Goal: Transaction & Acquisition: Obtain resource

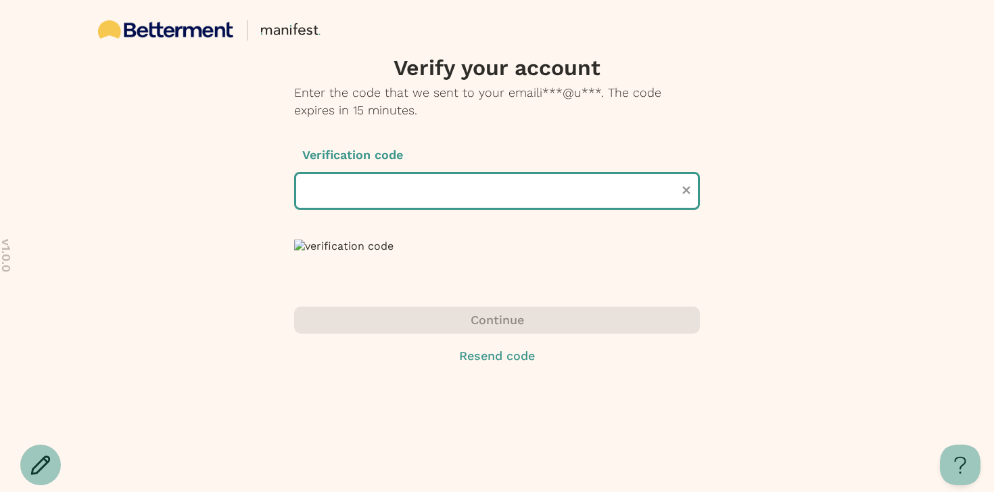
click at [453, 206] on input "text" at bounding box center [497, 191] width 406 height 38
paste input "******"
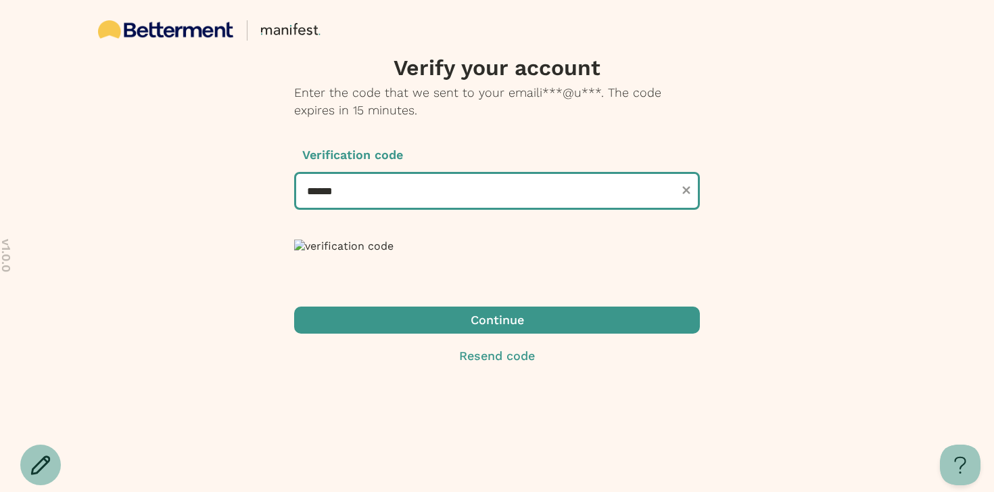
scroll to position [162, 0]
type input "******"
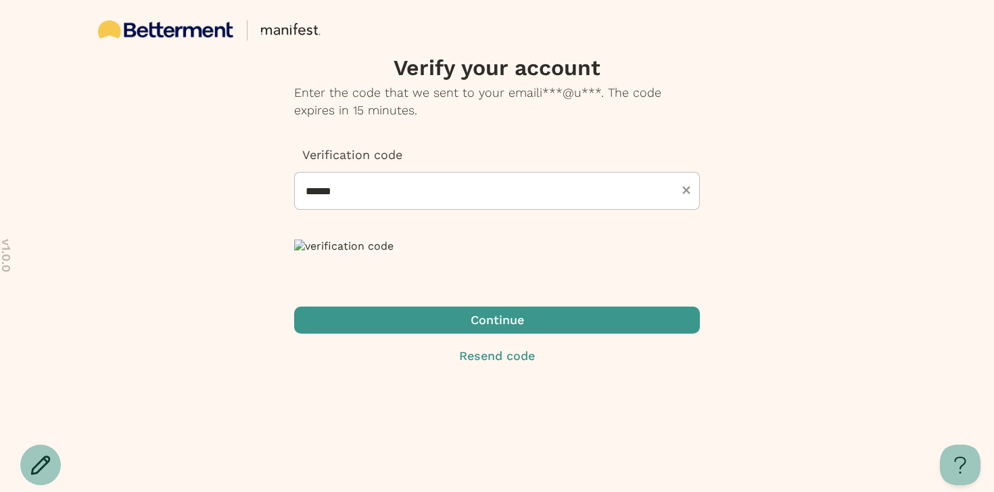
click at [517, 333] on span "button" at bounding box center [497, 319] width 406 height 27
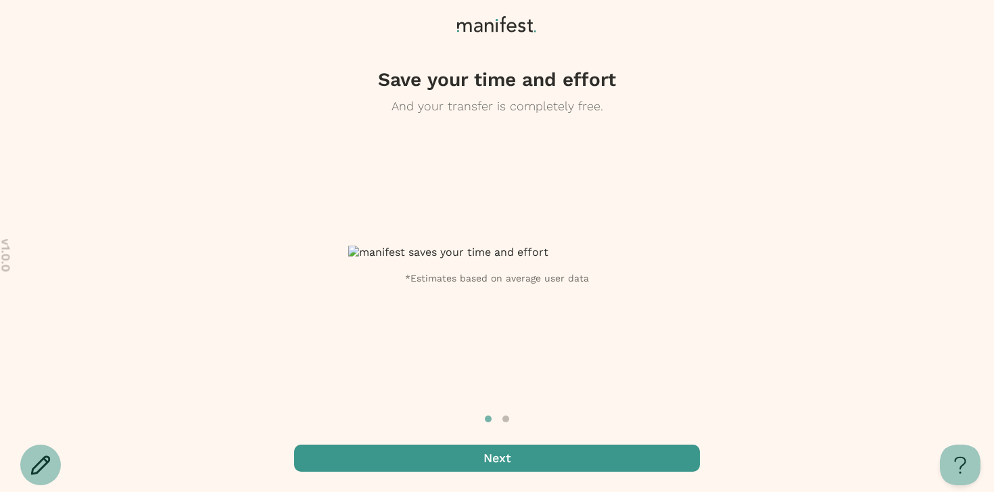
click at [534, 456] on span "button" at bounding box center [497, 457] width 406 height 27
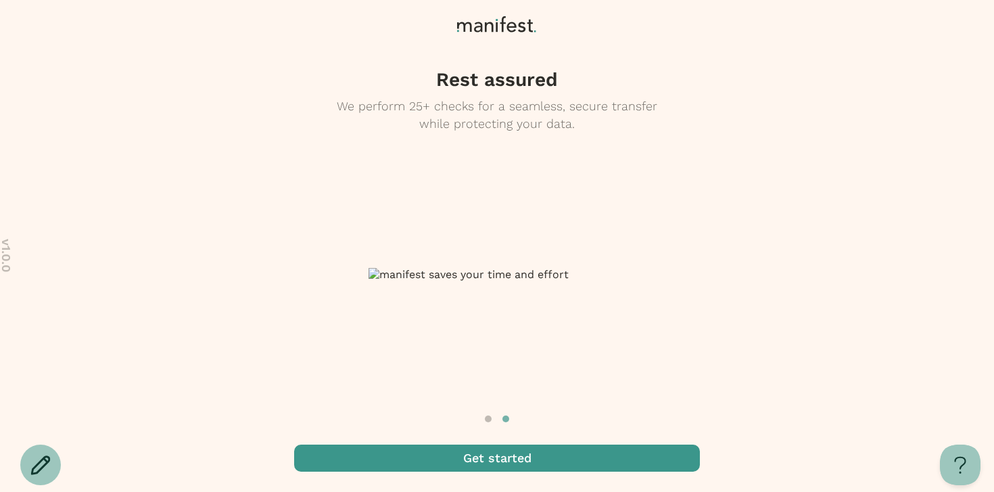
click at [534, 456] on span "button" at bounding box center [497, 457] width 406 height 27
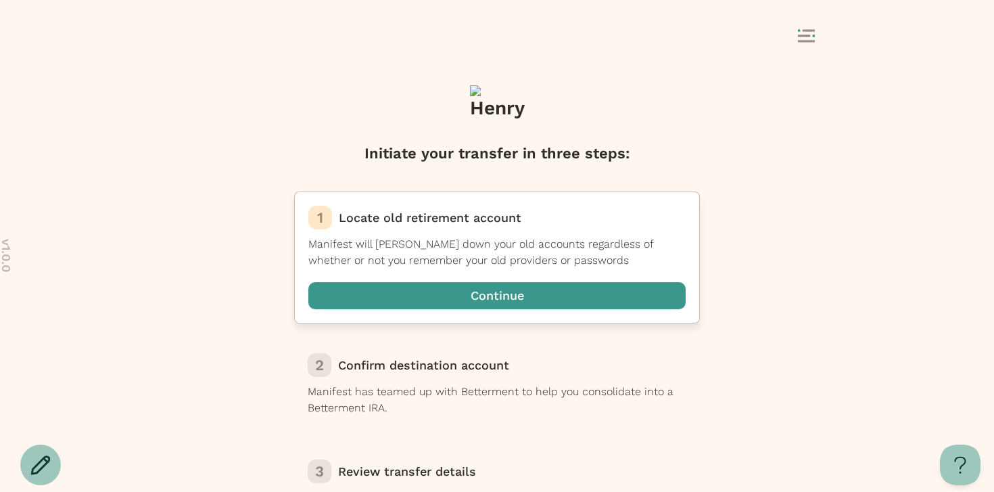
click at [502, 299] on span "button" at bounding box center [496, 295] width 377 height 27
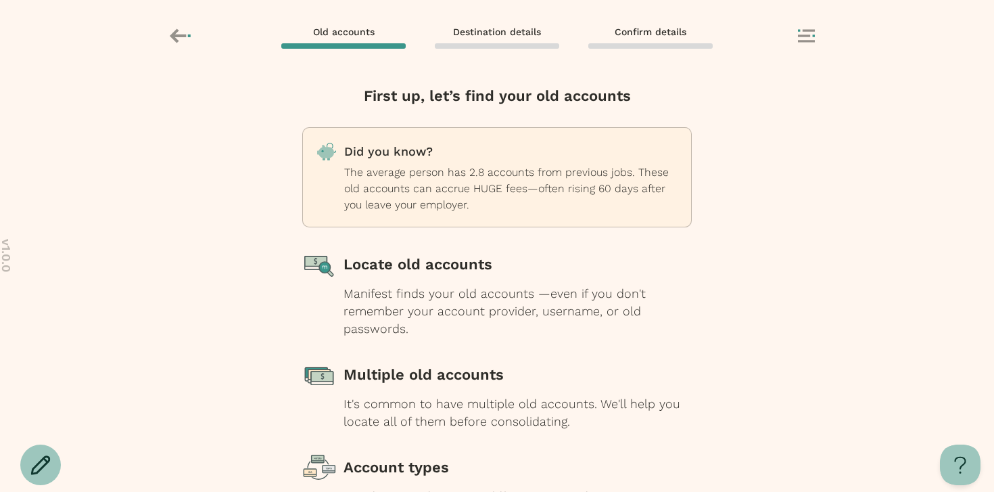
scroll to position [152, 0]
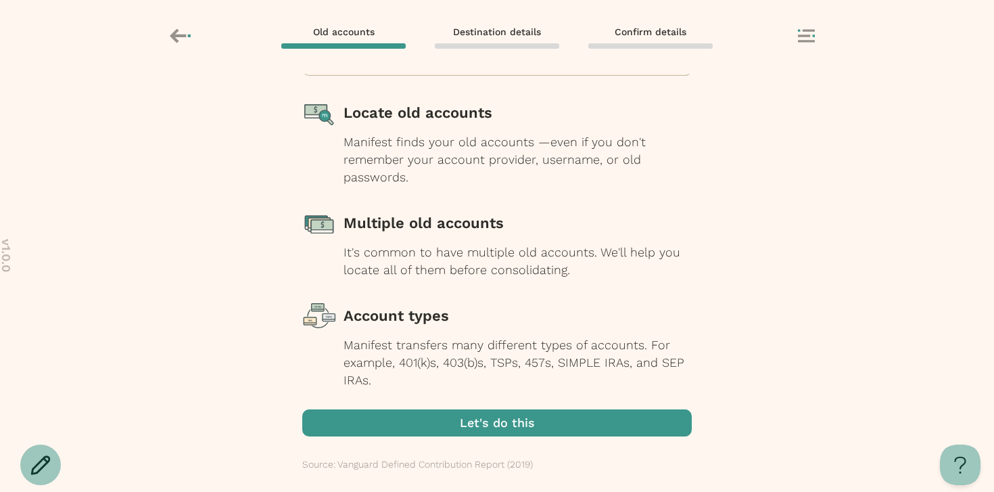
click at [505, 421] on span "button" at bounding box center [497, 422] width 390 height 27
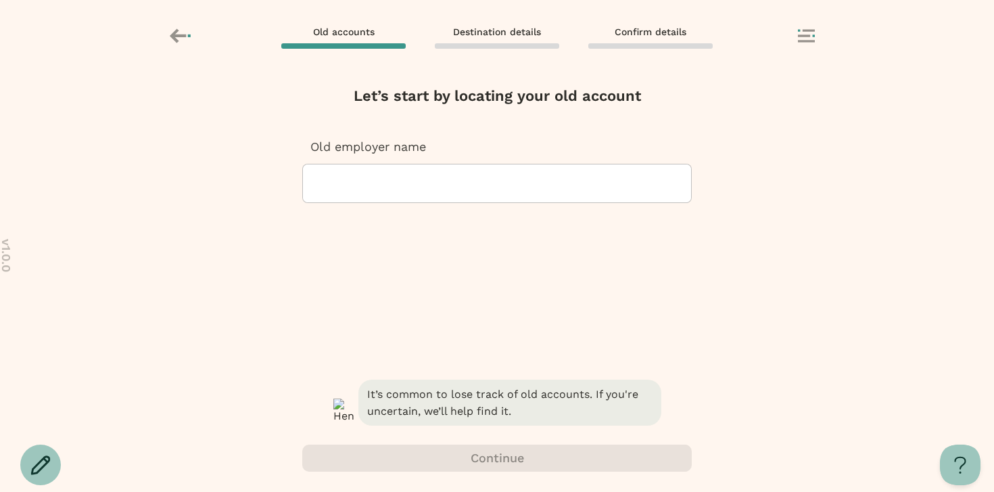
click at [435, 191] on div at bounding box center [497, 183] width 367 height 38
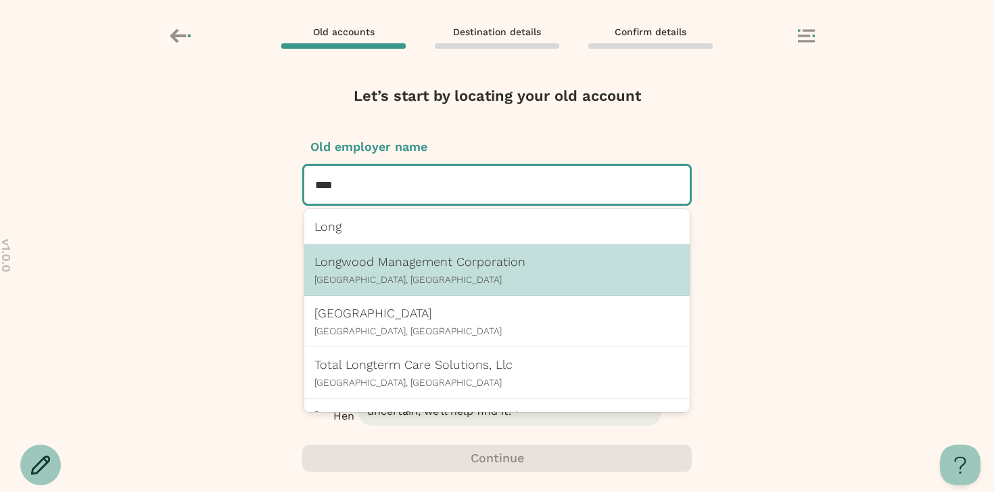
click at [394, 269] on div "Longwood Management Corporation Los Angeles, CA" at bounding box center [497, 269] width 365 height 30
type input "****"
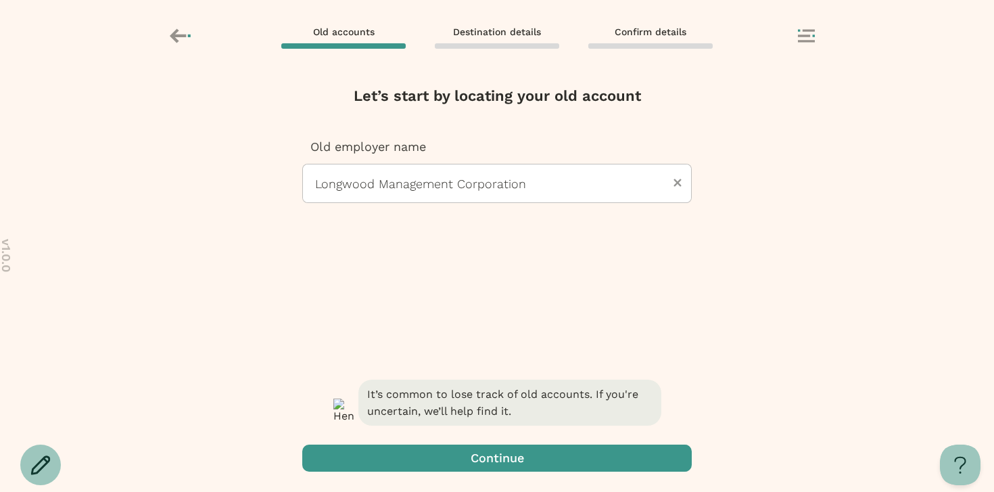
click at [500, 456] on span "button" at bounding box center [497, 457] width 390 height 27
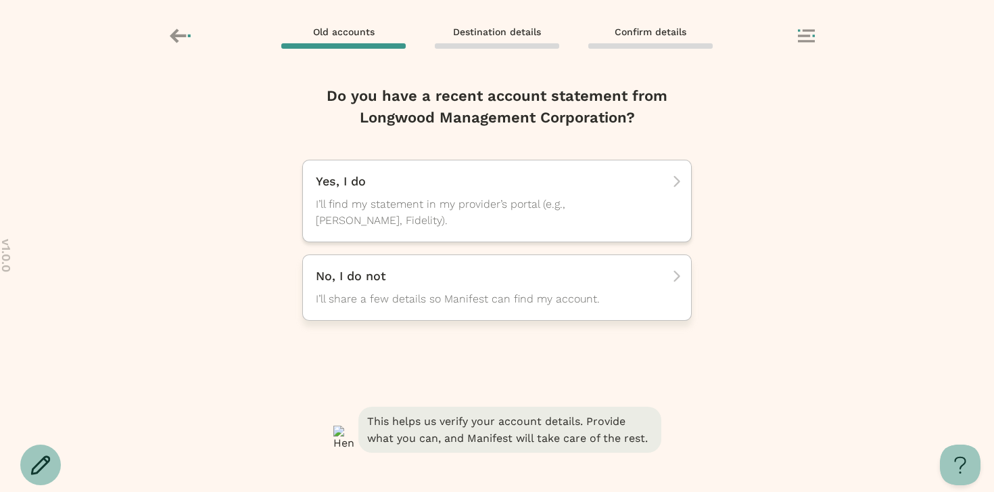
click at [444, 290] on div "No, I do not I’ll share a few details so Manifest can find my account." at bounding box center [492, 287] width 353 height 39
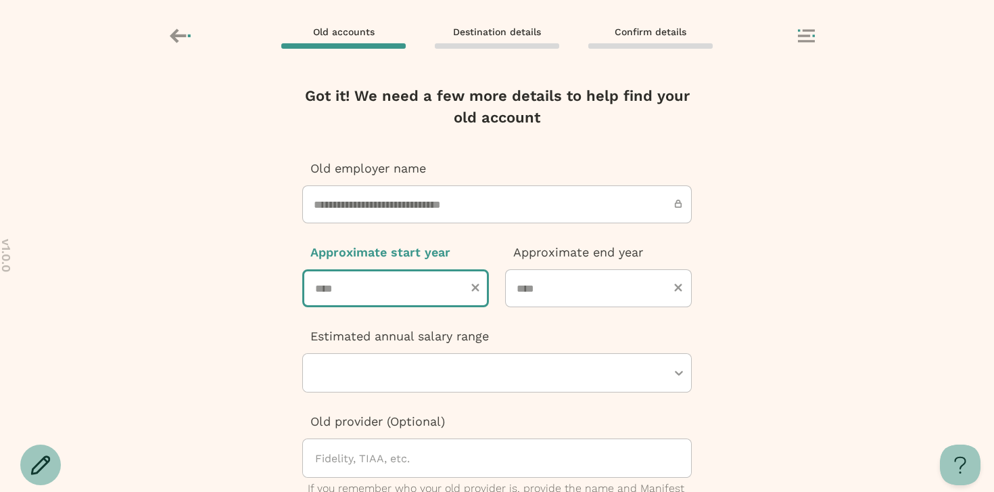
click at [399, 292] on input "number" at bounding box center [395, 288] width 187 height 38
type input "****"
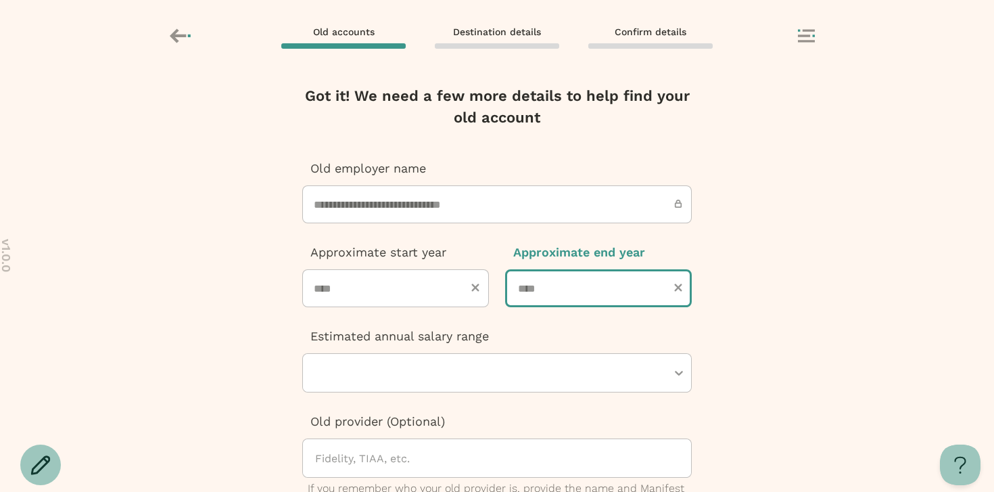
type input "****"
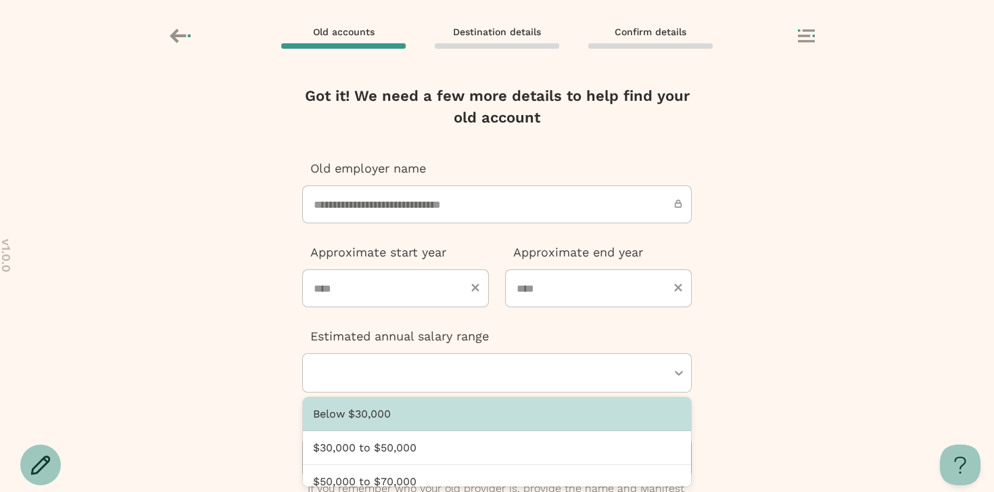
click at [388, 379] on div at bounding box center [490, 373] width 353 height 38
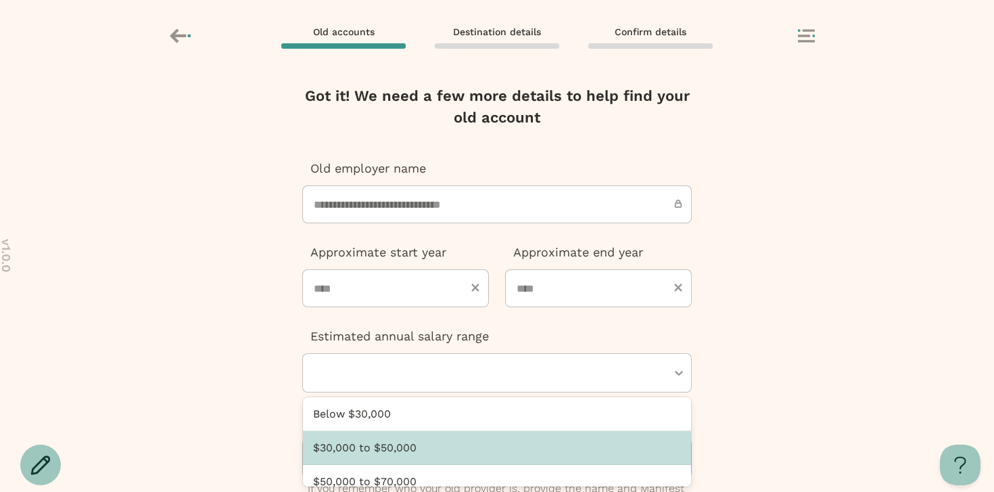
click at [386, 446] on div "$30,000 to $50,000" at bounding box center [497, 448] width 388 height 34
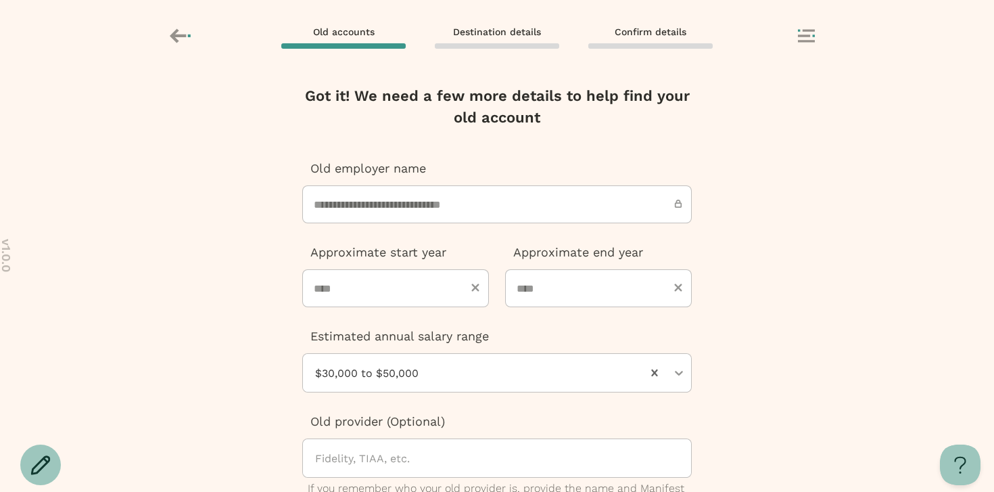
scroll to position [209, 0]
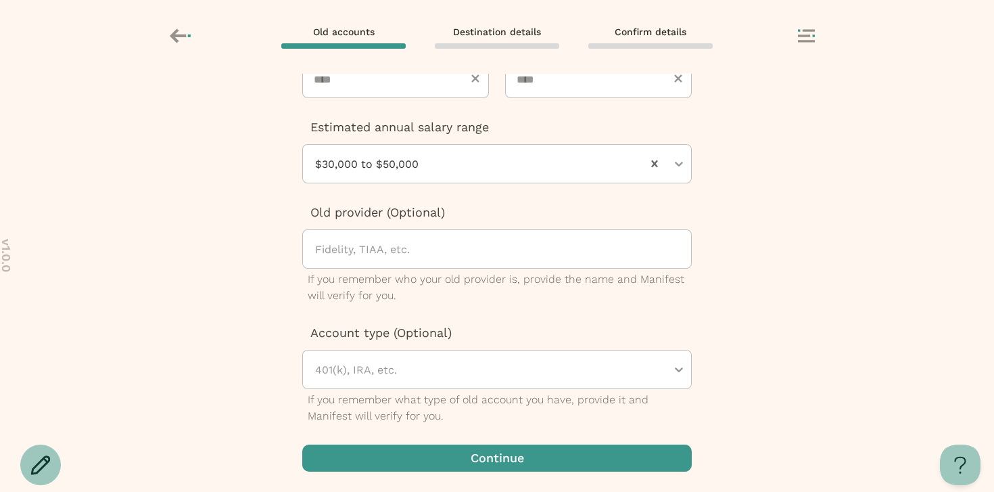
click at [406, 450] on span "button" at bounding box center [497, 457] width 390 height 27
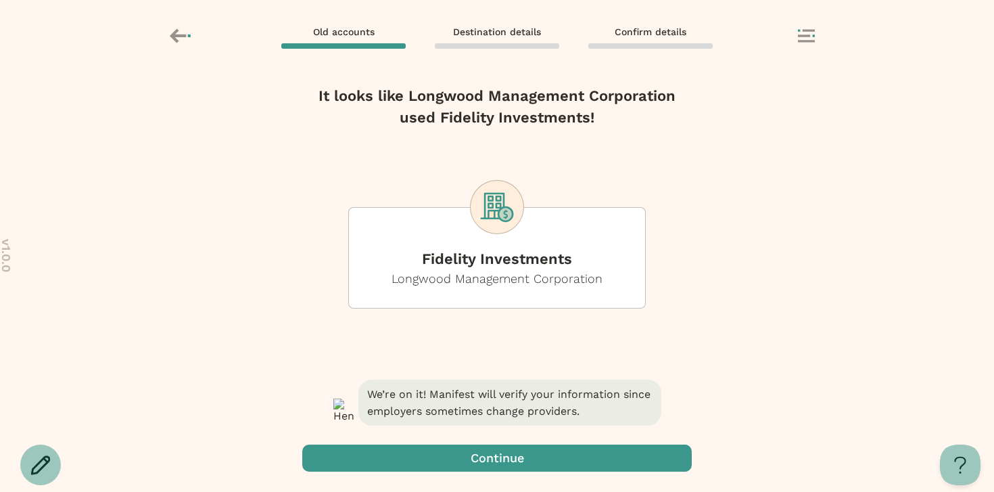
click at [478, 459] on span "button" at bounding box center [497, 457] width 390 height 27
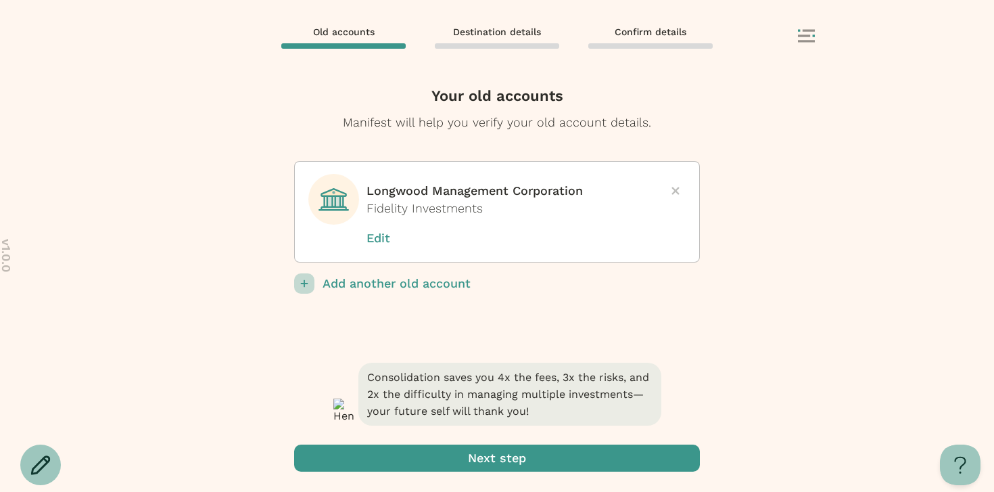
click at [507, 458] on span "submit" at bounding box center [497, 457] width 406 height 27
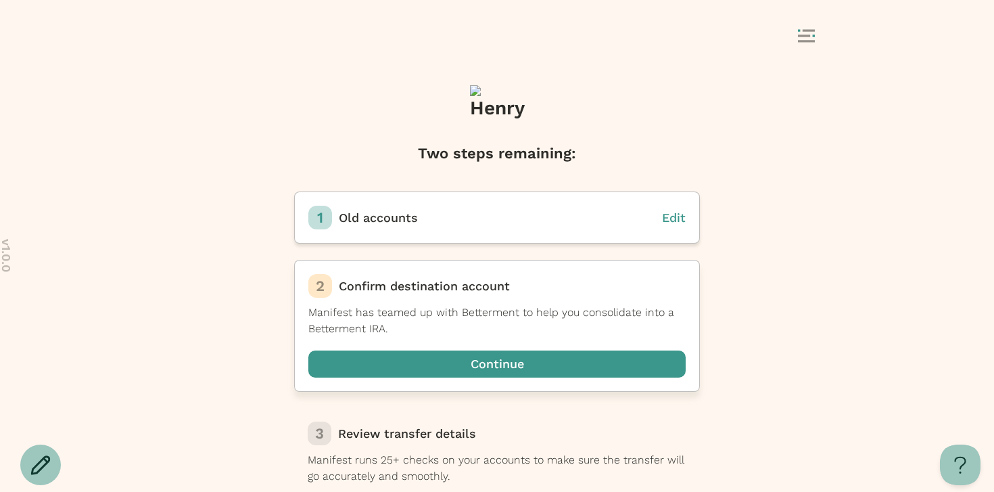
click at [471, 352] on span "button" at bounding box center [496, 363] width 377 height 27
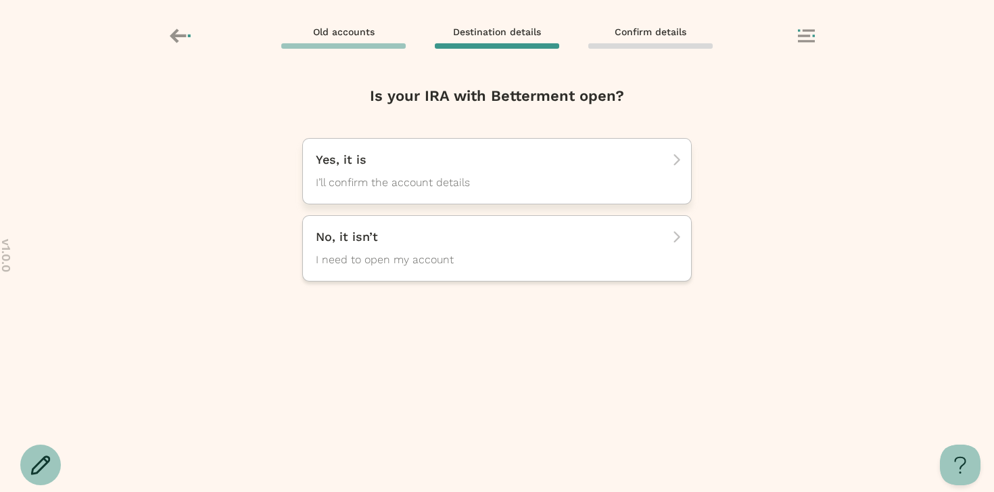
click at [499, 192] on div "Yes, it is I’ll confirm the account details" at bounding box center [497, 171] width 390 height 66
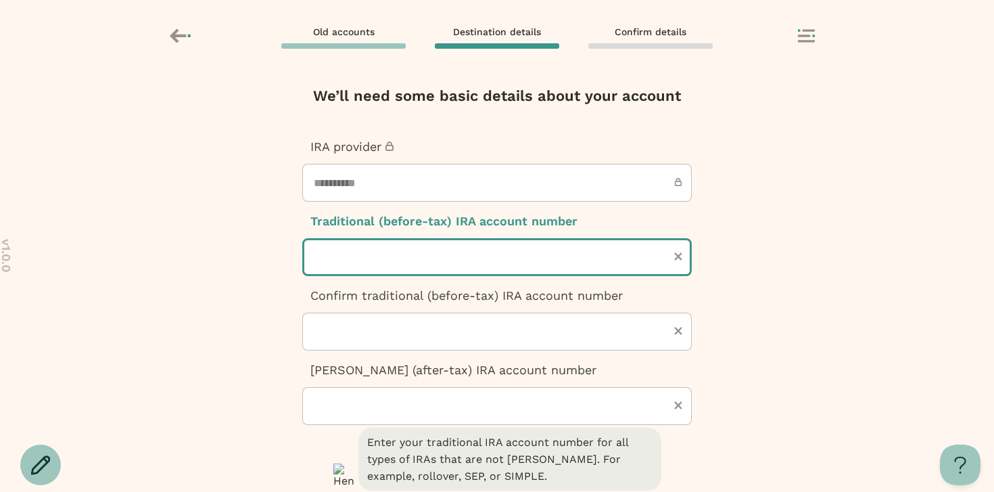
click at [431, 256] on input "text" at bounding box center [497, 257] width 390 height 38
type input "***"
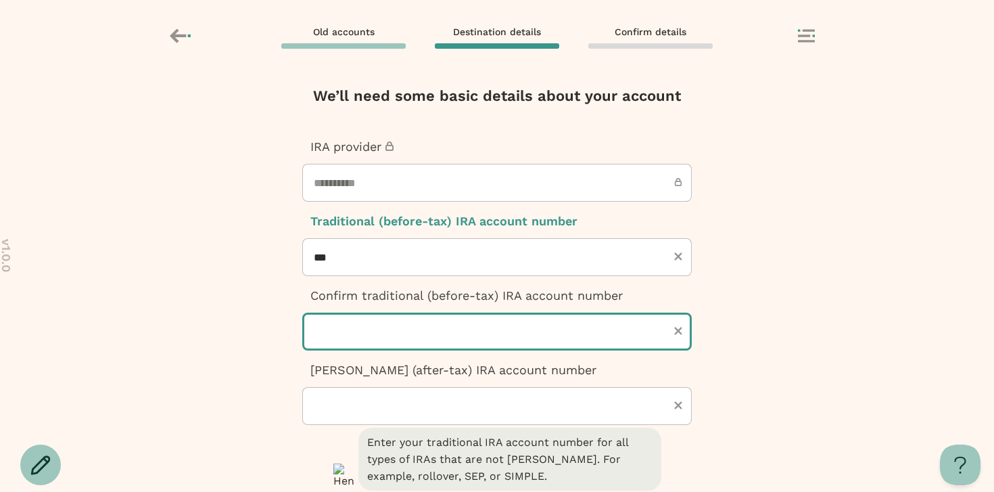
click at [400, 331] on input "text" at bounding box center [497, 332] width 390 height 38
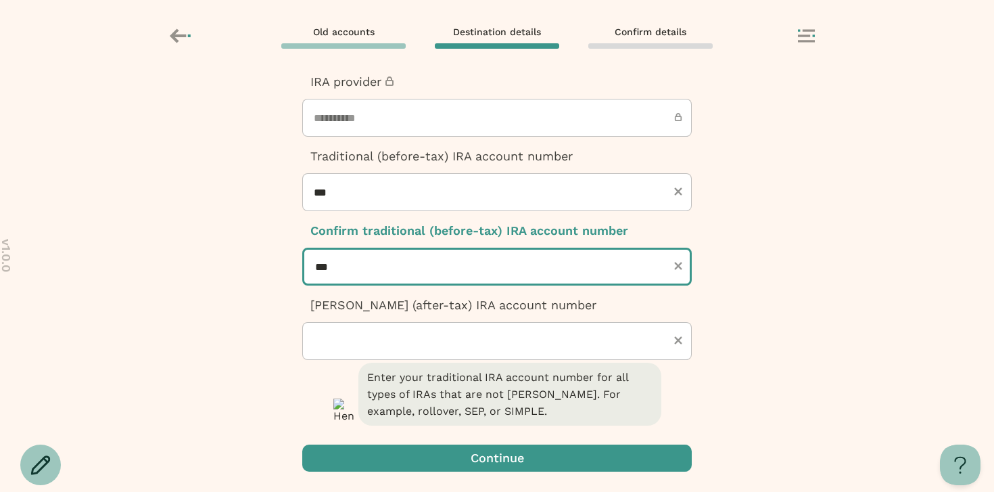
type input "***"
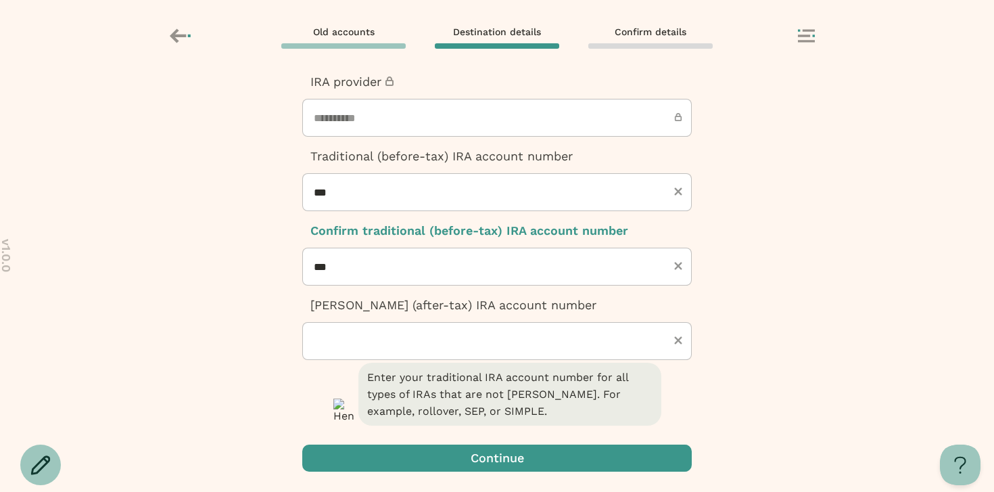
click at [440, 463] on span "button" at bounding box center [497, 457] width 390 height 27
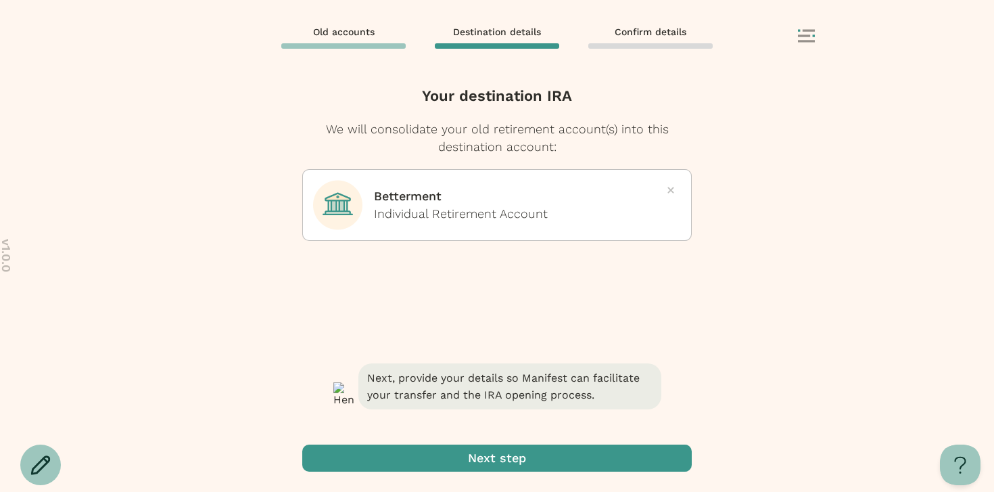
click at [477, 469] on span "button" at bounding box center [497, 457] width 390 height 27
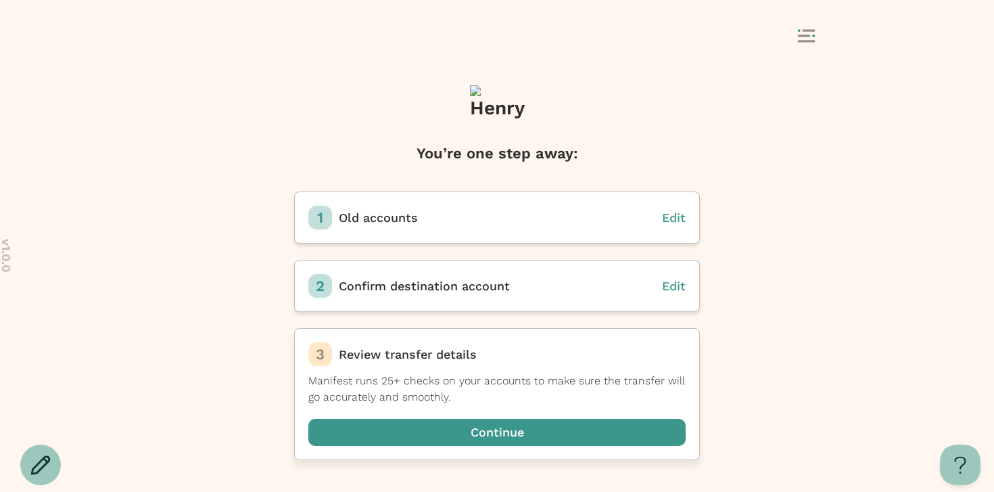
click at [471, 423] on span "button" at bounding box center [496, 432] width 377 height 27
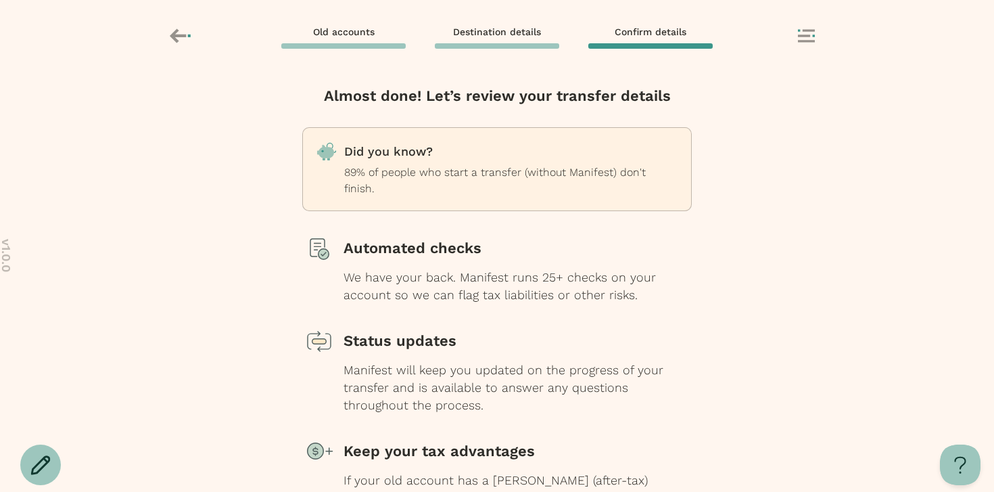
scroll to position [133, 0]
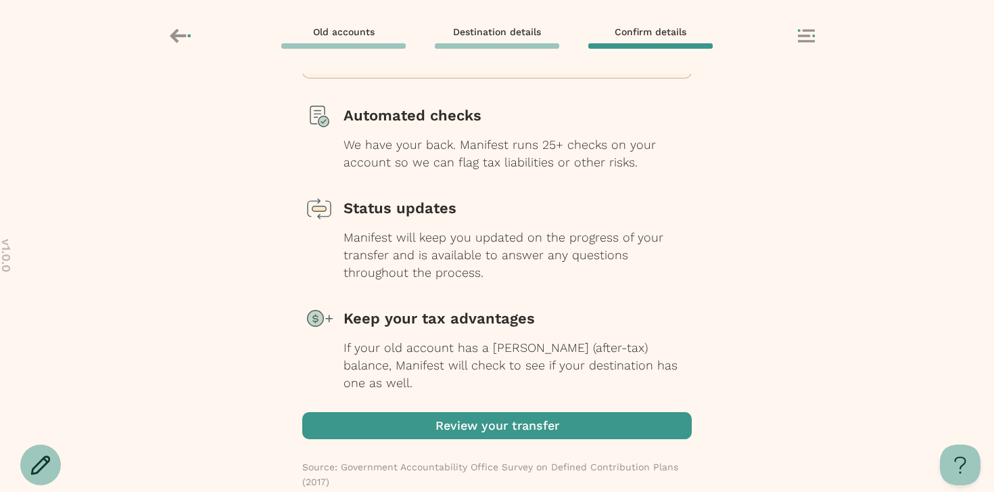
click at [475, 412] on span "button" at bounding box center [497, 425] width 390 height 27
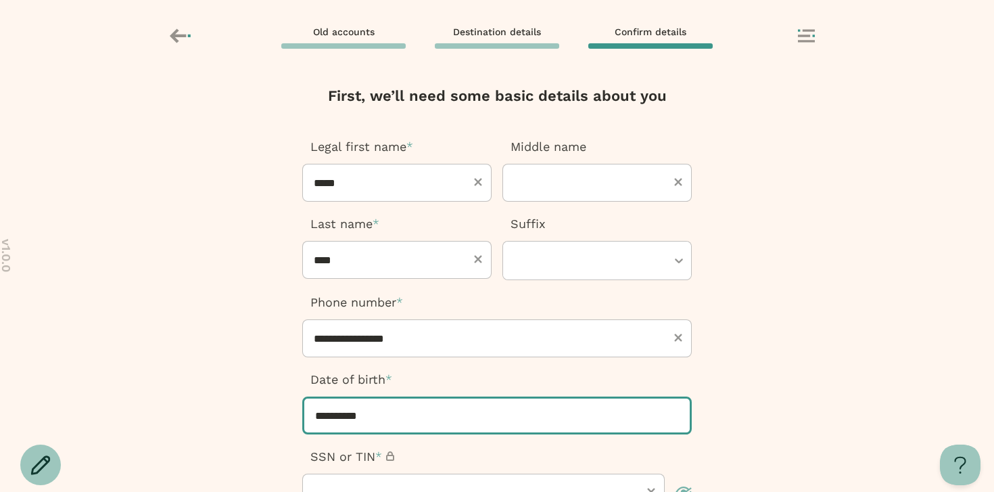
click at [399, 414] on input "**********" at bounding box center [497, 415] width 390 height 38
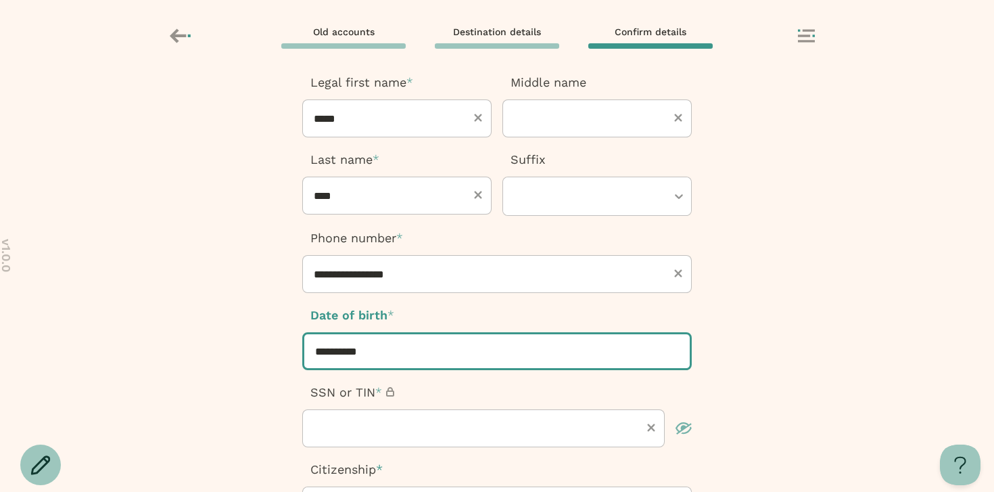
scroll to position [129, 0]
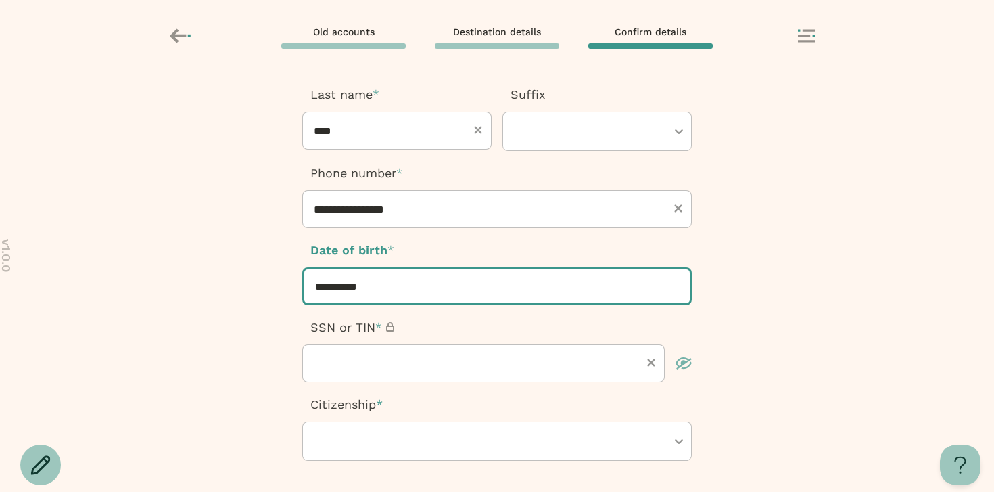
type input "**********"
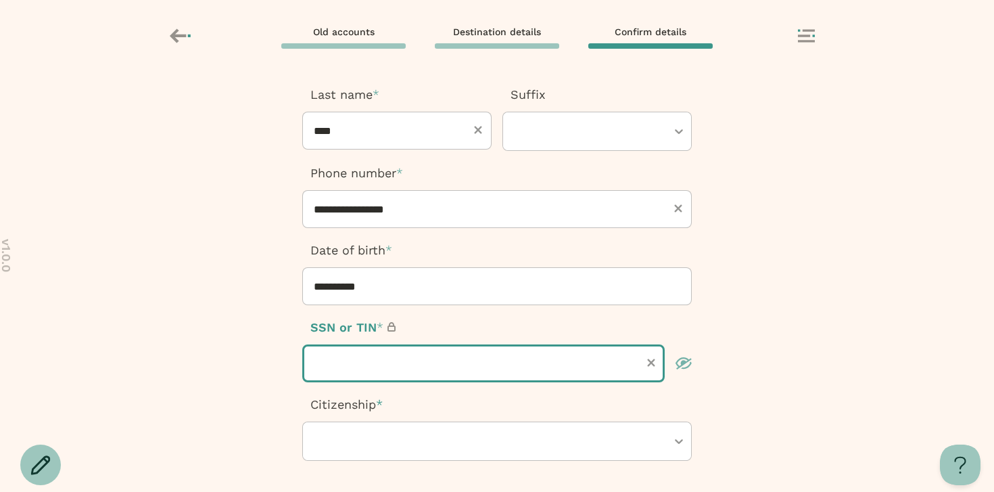
click at [376, 369] on input "text" at bounding box center [483, 363] width 363 height 38
type input "*********"
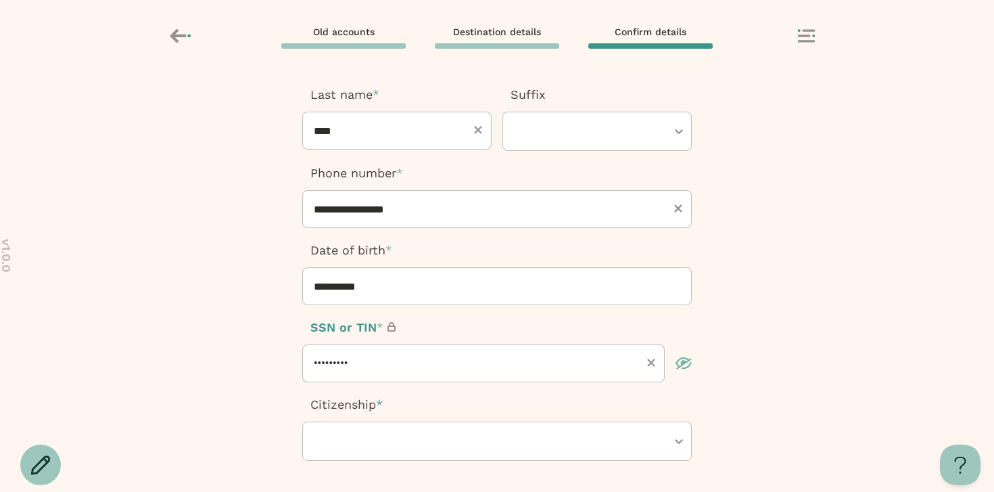
click at [391, 441] on div at bounding box center [490, 441] width 353 height 38
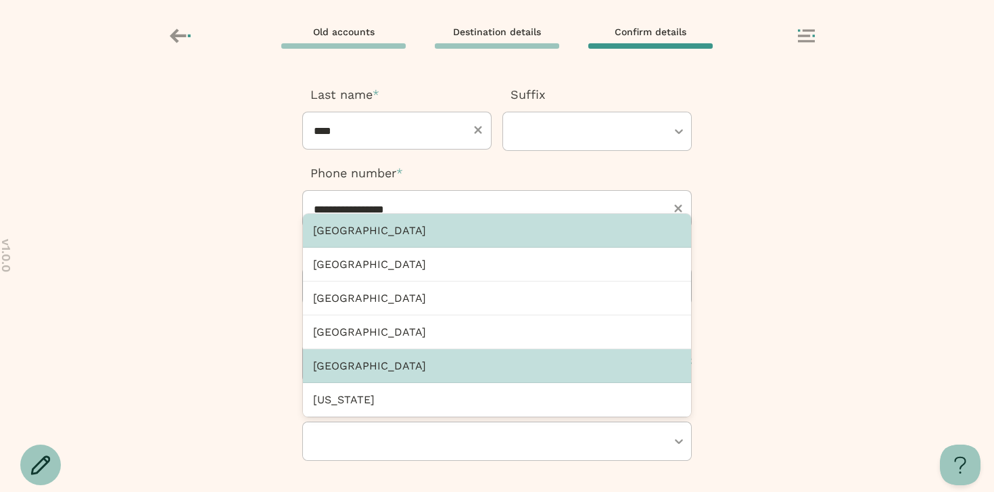
scroll to position [10, 0]
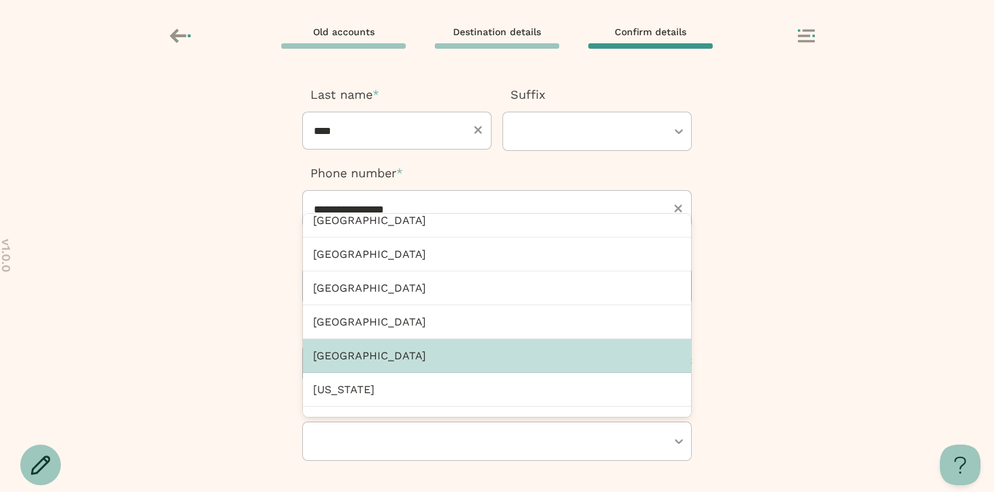
click at [382, 350] on div "Algeria" at bounding box center [497, 356] width 388 height 34
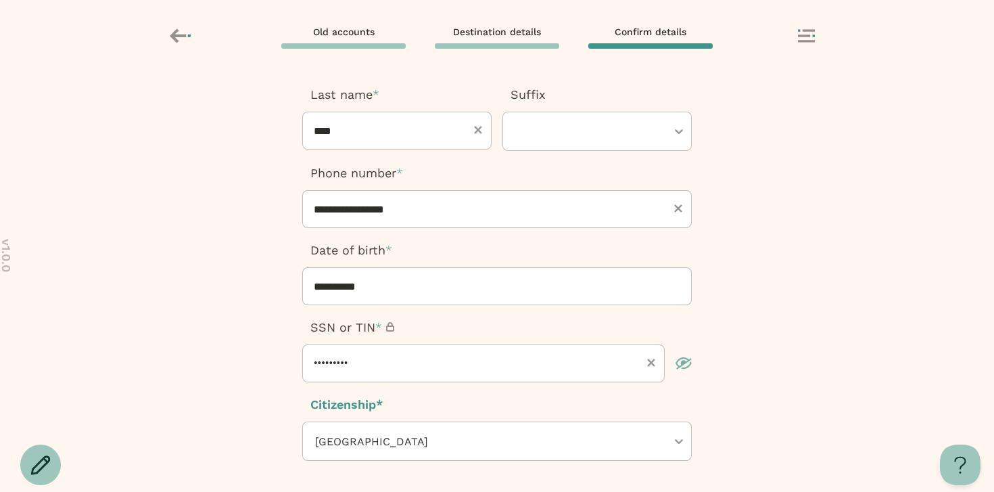
scroll to position [323, 0]
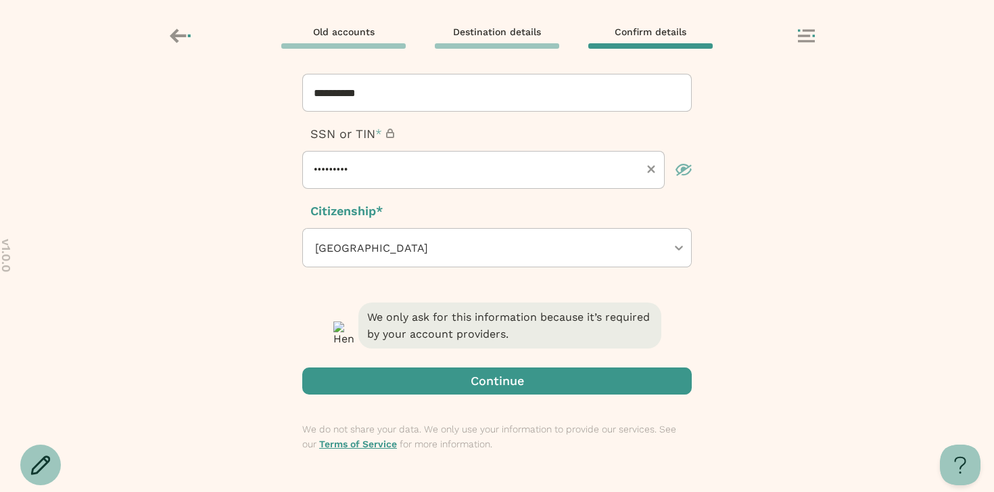
click at [399, 396] on div "We only ask for this information because it’s required by your account provider…" at bounding box center [497, 396] width 390 height 192
click at [395, 377] on span "button" at bounding box center [497, 380] width 390 height 27
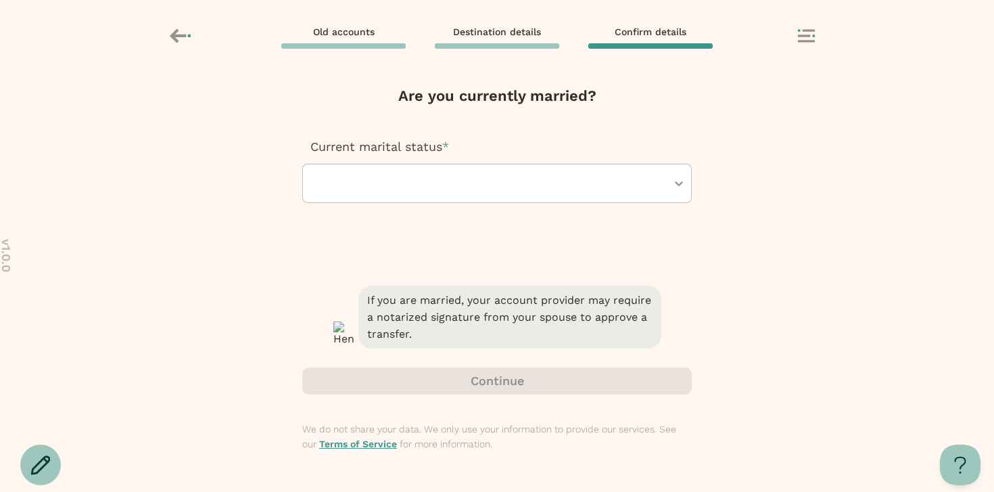
scroll to position [0, 0]
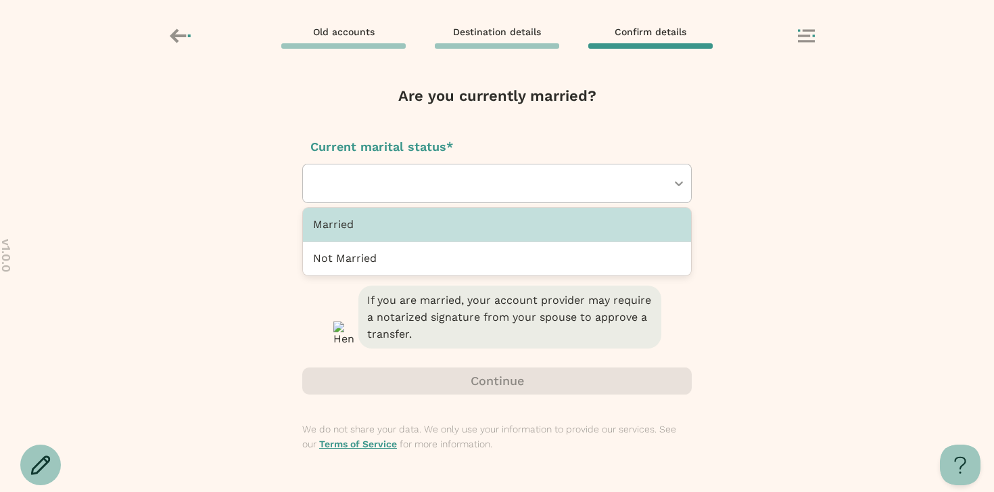
click at [405, 170] on div at bounding box center [490, 183] width 353 height 38
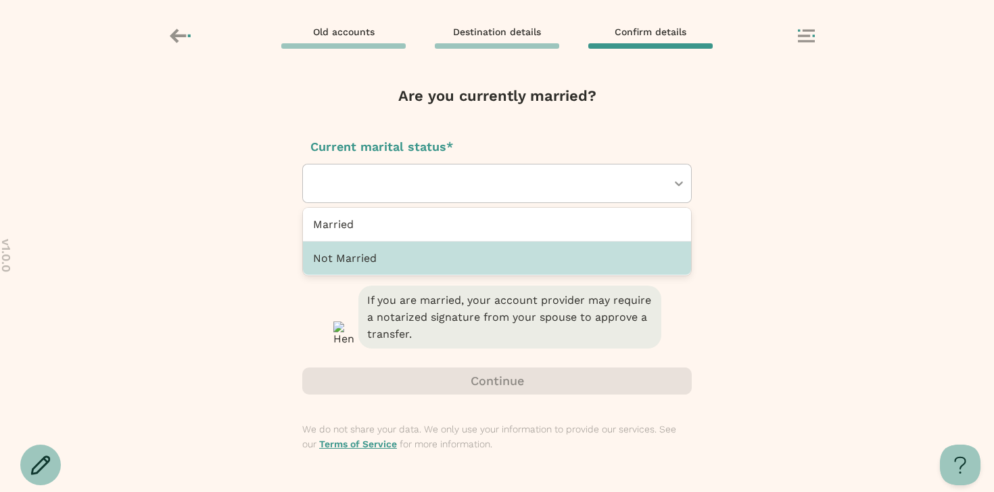
click at [392, 264] on div "Not Married" at bounding box center [497, 257] width 388 height 33
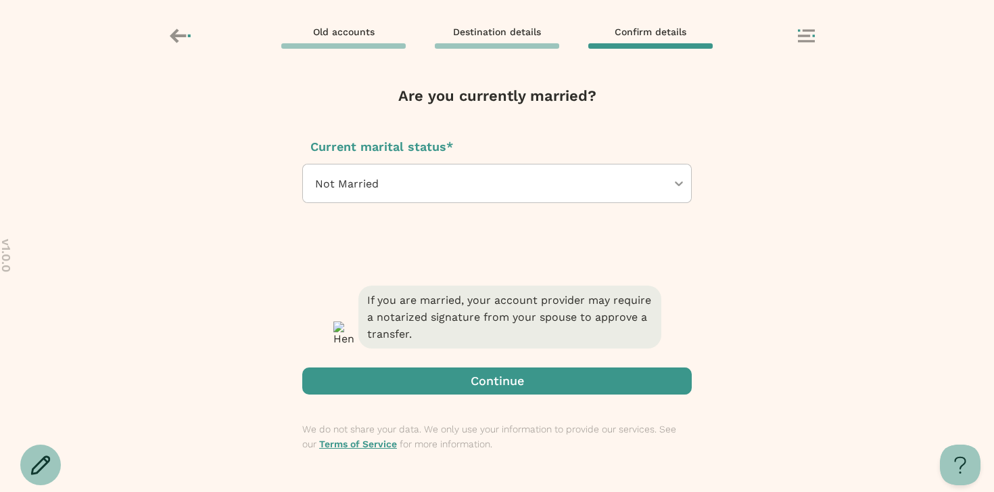
click at [436, 380] on span "button" at bounding box center [497, 380] width 390 height 27
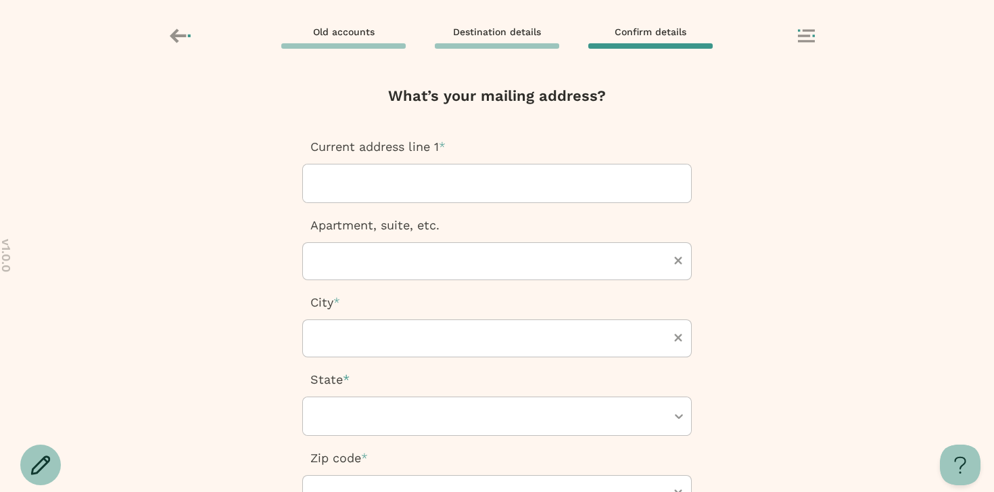
click at [390, 187] on div at bounding box center [497, 183] width 367 height 38
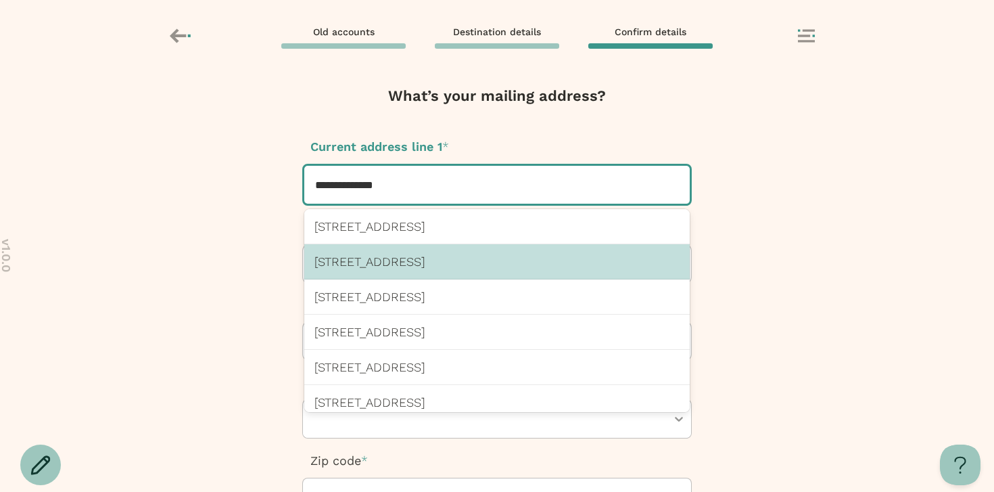
click at [386, 277] on div "132 Sandalwood Dr, Naperville, IL 60540 US" at bounding box center [497, 261] width 386 height 35
type input "**********"
type input "*****"
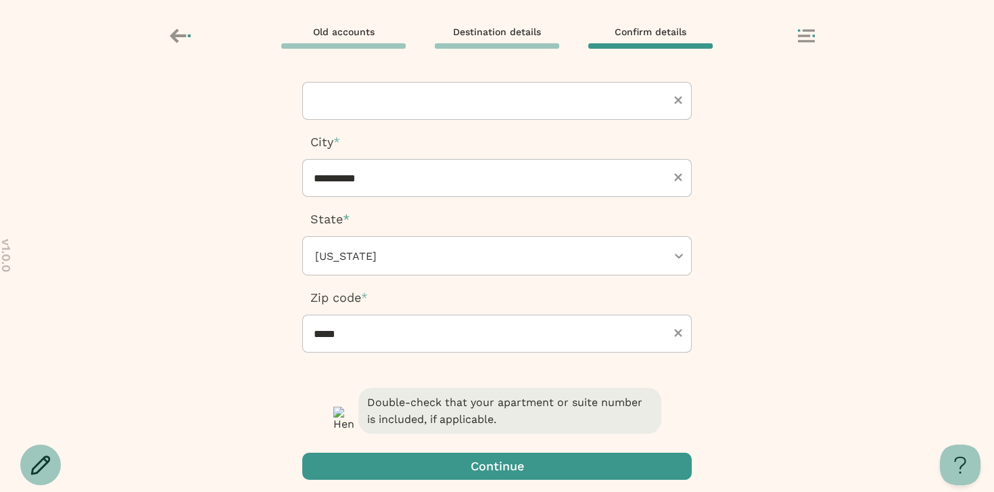
scroll to position [246, 0]
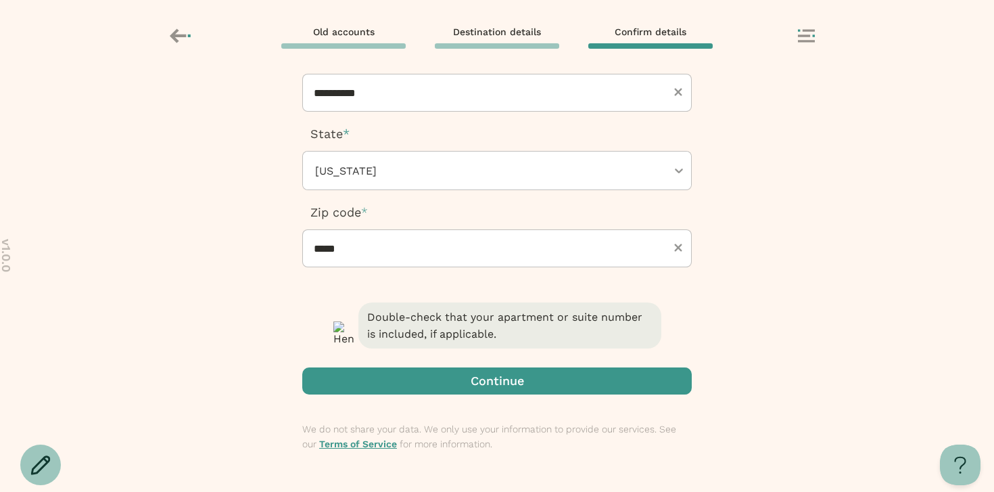
click at [409, 373] on span "button" at bounding box center [497, 380] width 390 height 27
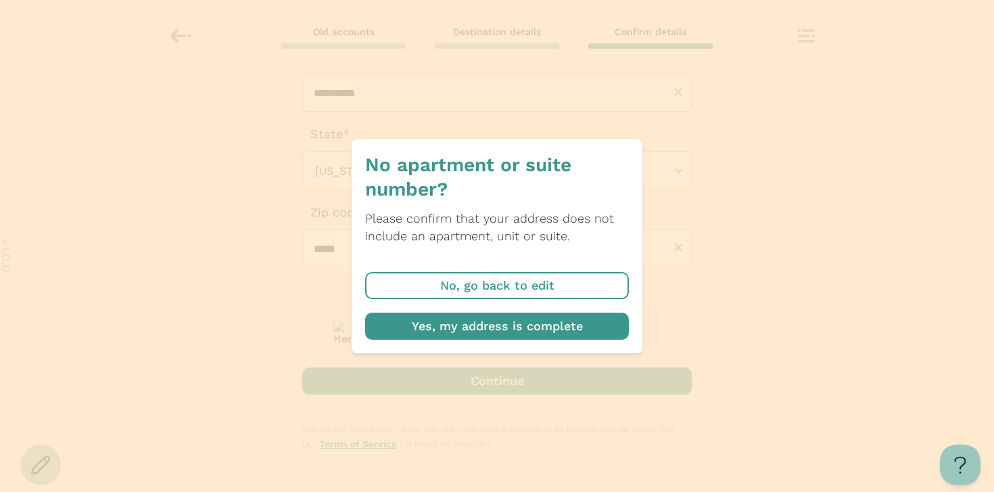
click at [446, 325] on span "button" at bounding box center [497, 326] width 264 height 27
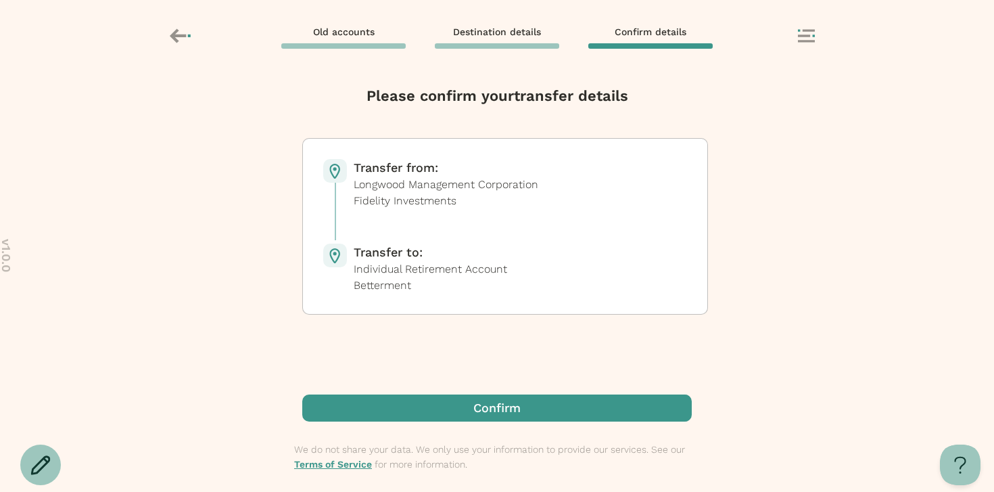
click at [482, 419] on span "button" at bounding box center [497, 407] width 390 height 27
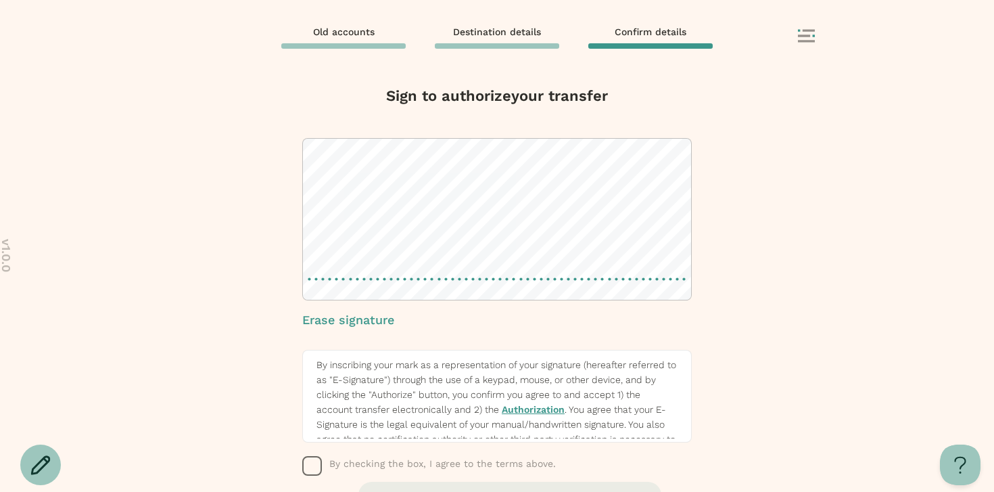
click at [327, 467] on div "By checking the box, I agree to the terms above." at bounding box center [497, 466] width 390 height 20
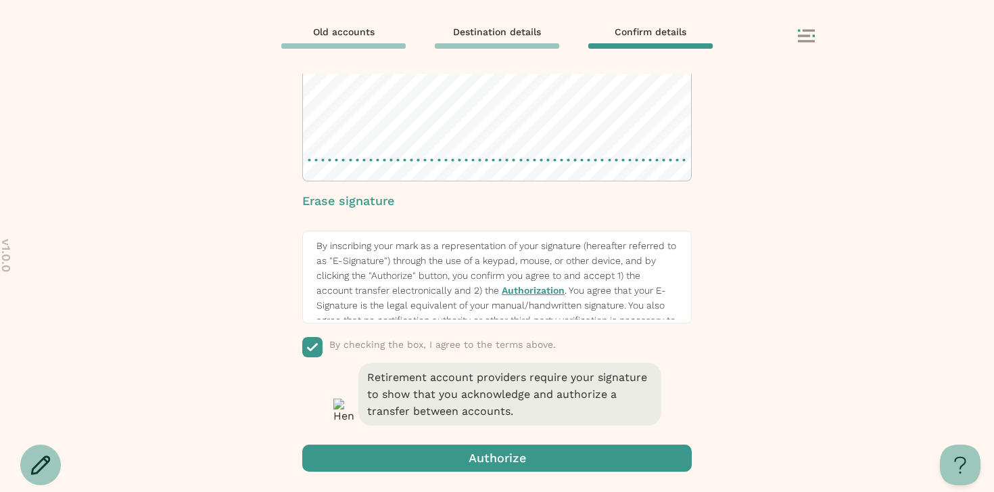
click at [384, 455] on span "button" at bounding box center [497, 457] width 390 height 27
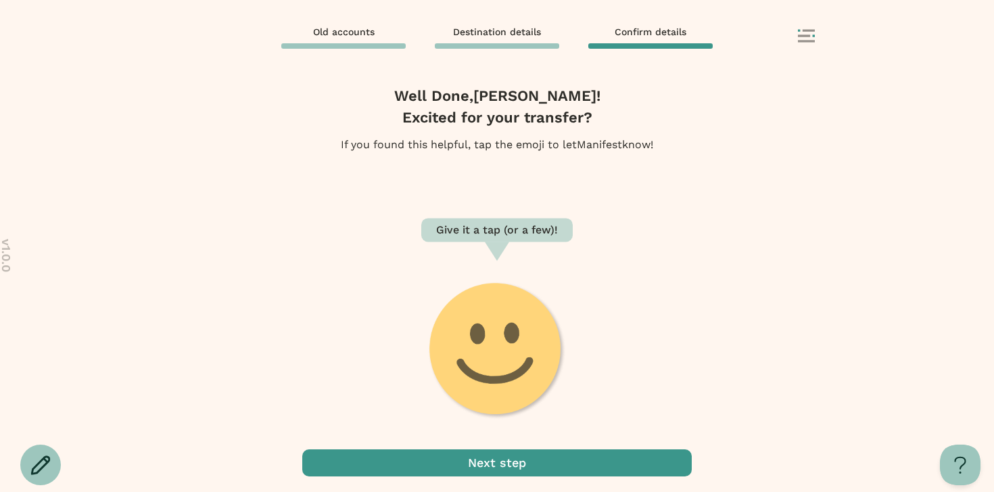
click at [527, 465] on span "button" at bounding box center [497, 462] width 390 height 27
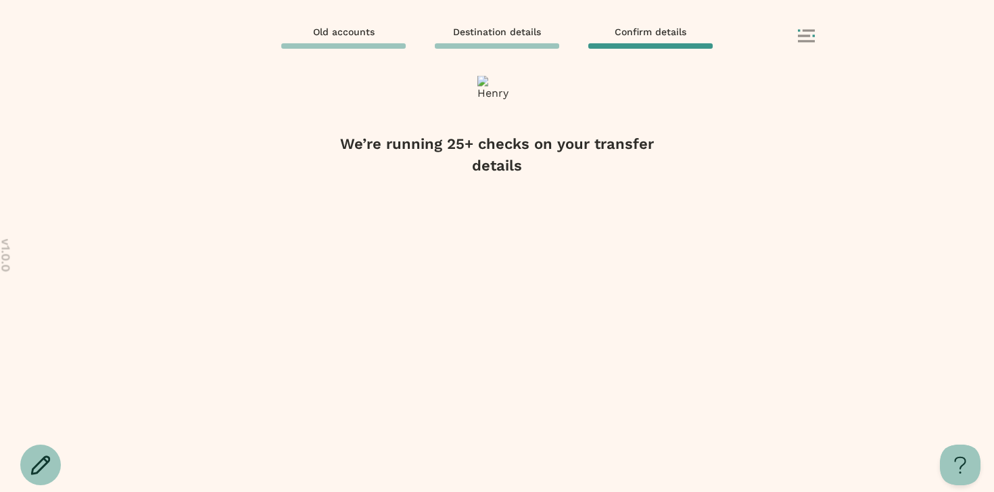
click at [811, 38] on icon at bounding box center [806, 36] width 17 height 14
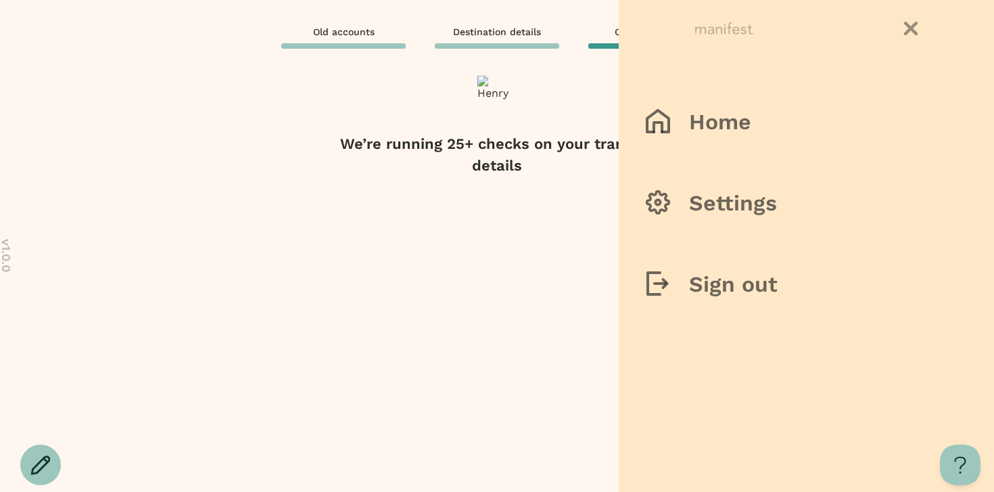
click at [553, 108] on div at bounding box center [497, 246] width 994 height 492
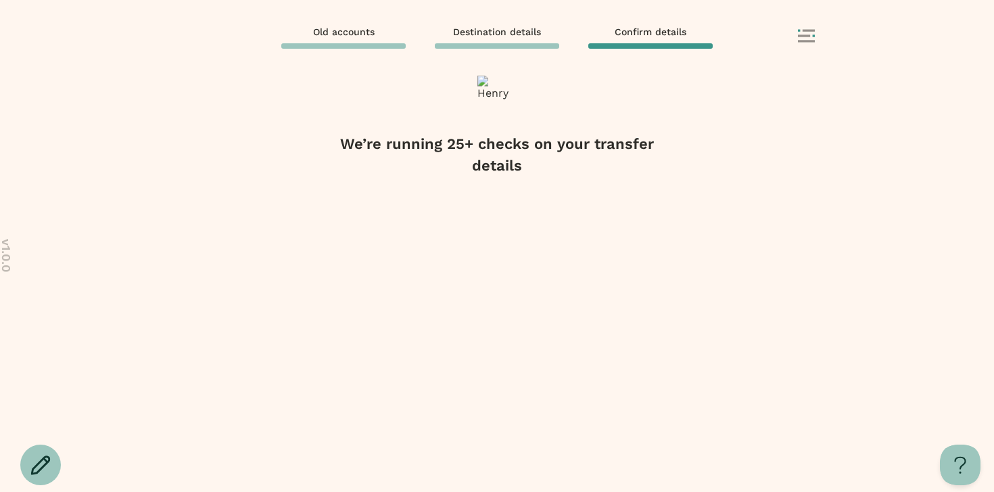
click at [808, 36] on rect at bounding box center [804, 35] width 12 height 2
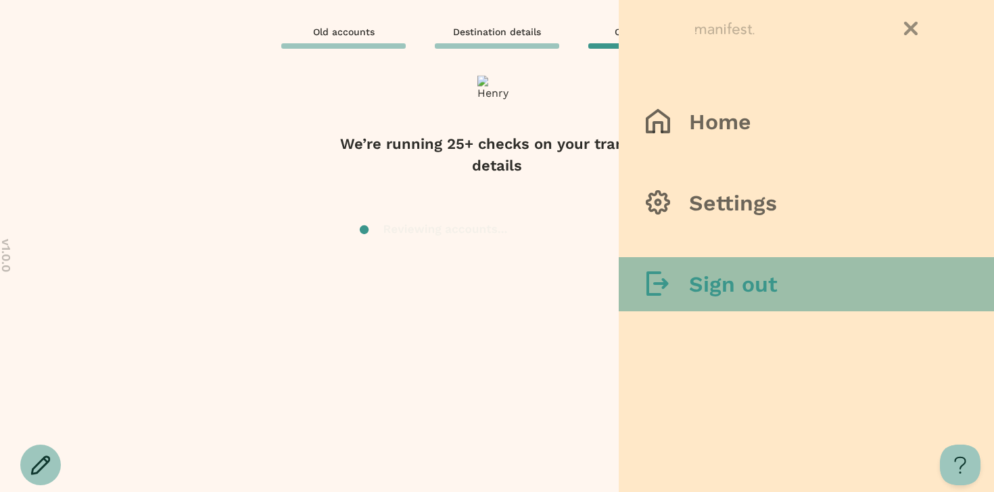
click at [743, 290] on h3 "Sign out" at bounding box center [733, 284] width 89 height 27
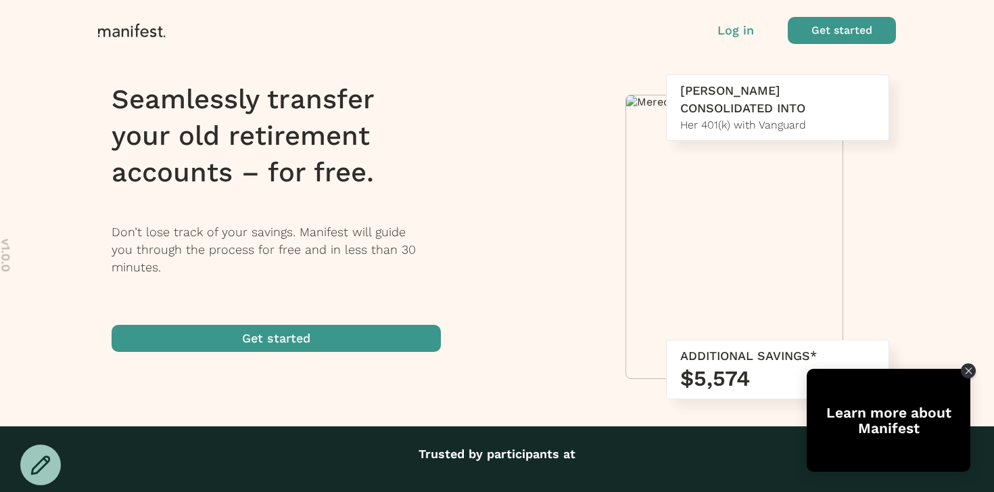
click at [745, 29] on p "Log in" at bounding box center [736, 31] width 37 height 18
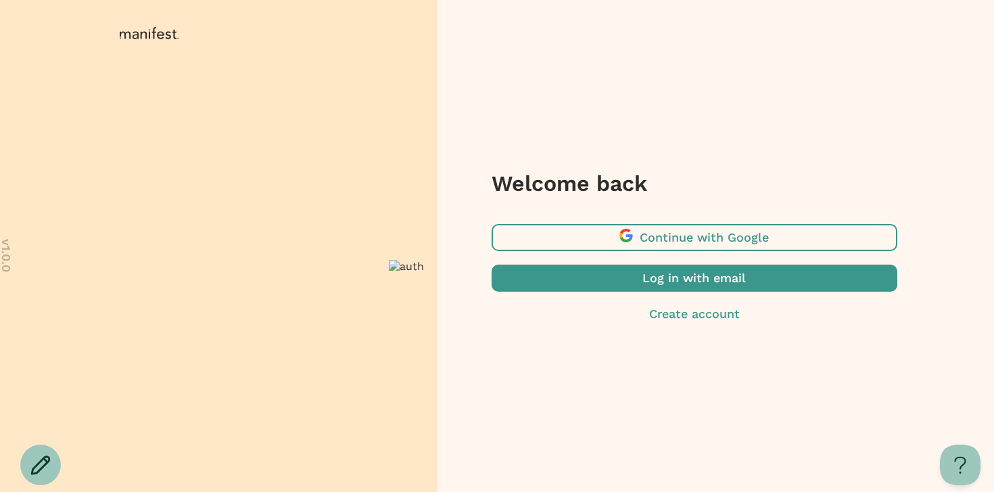
click at [643, 280] on span "button" at bounding box center [695, 277] width 406 height 27
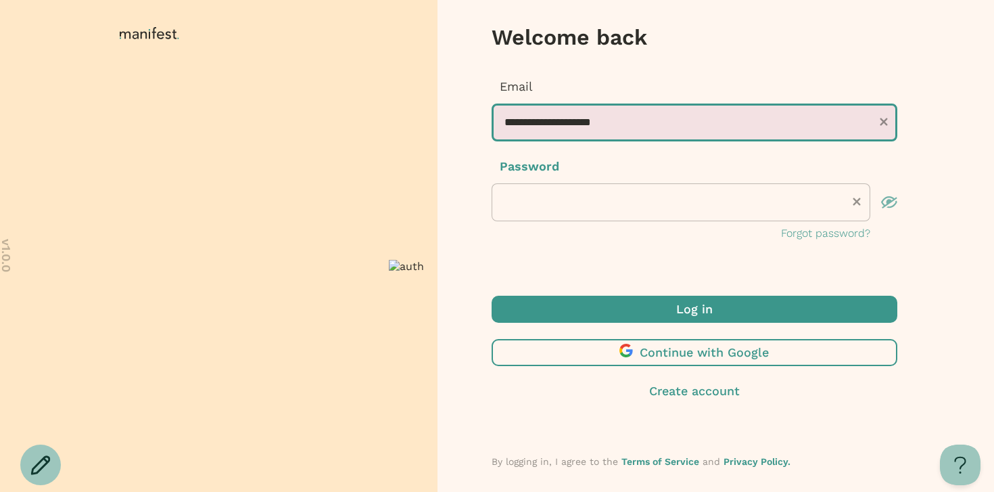
click at [654, 129] on input "**********" at bounding box center [695, 122] width 406 height 38
click at [531, 122] on input "**********" at bounding box center [695, 122] width 406 height 38
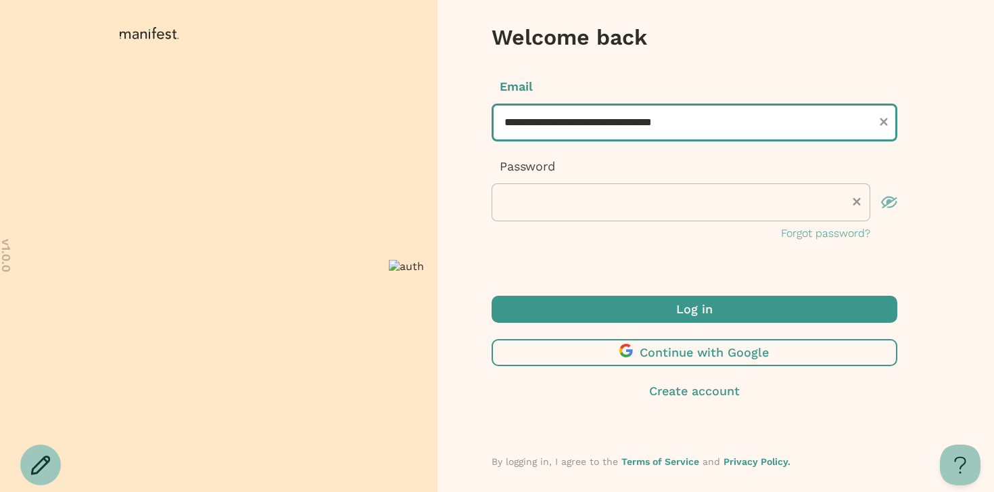
type input "**********"
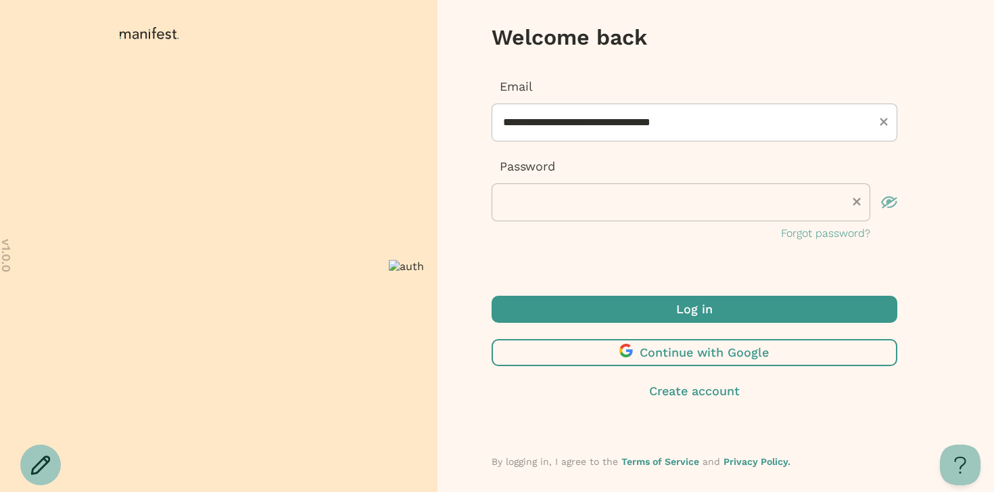
click at [594, 304] on span "submit" at bounding box center [695, 309] width 406 height 27
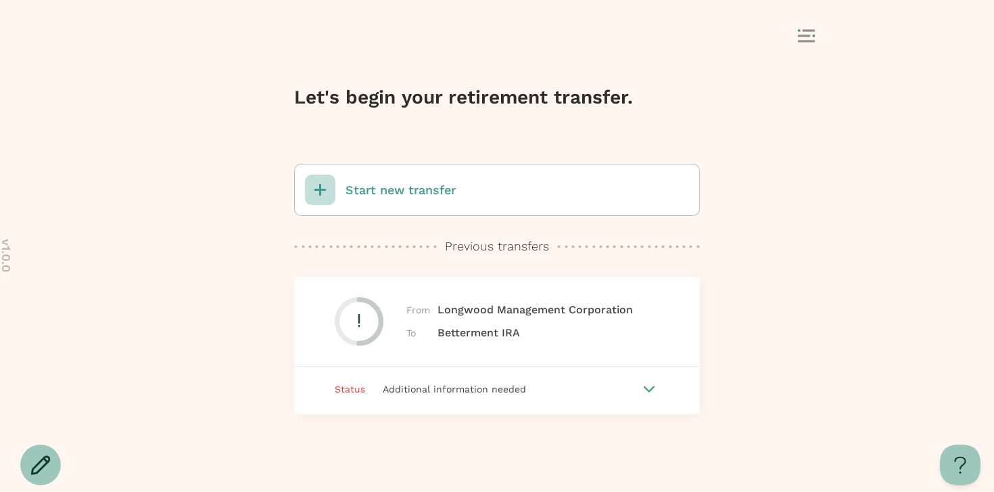
click at [448, 187] on p "Start new transfer" at bounding box center [401, 190] width 110 height 18
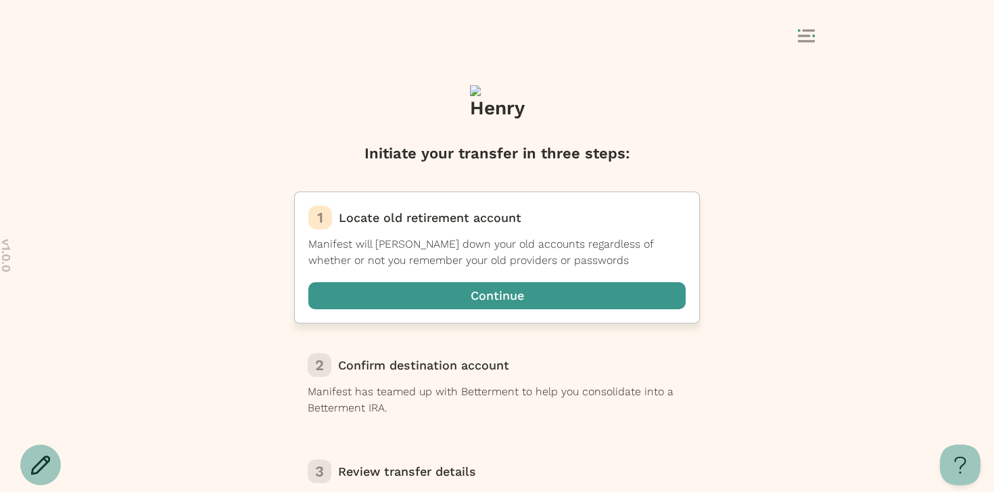
click at [413, 298] on span "button" at bounding box center [496, 295] width 377 height 27
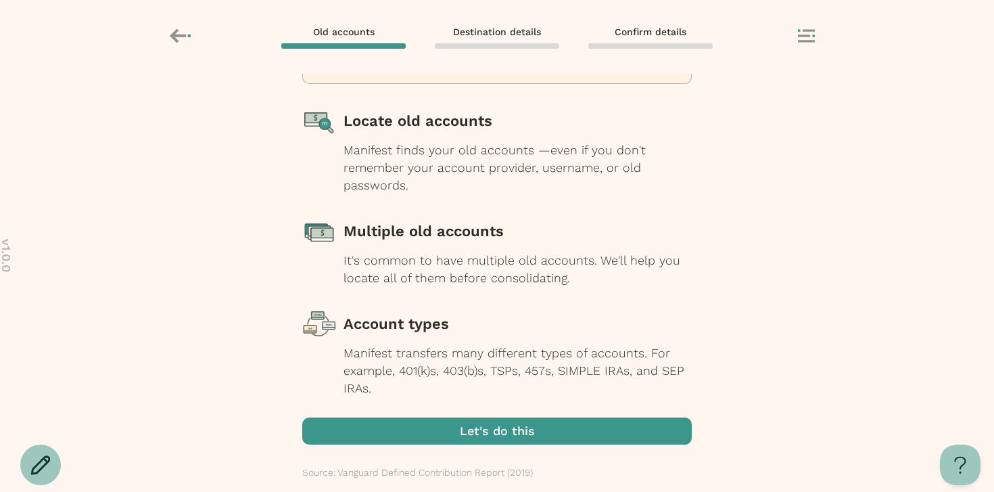
scroll to position [152, 0]
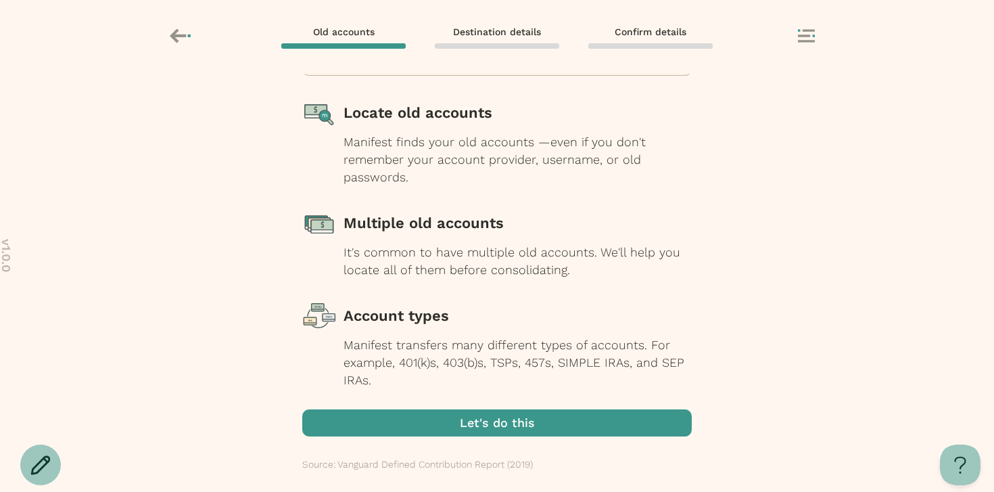
click at [463, 422] on span "button" at bounding box center [497, 422] width 390 height 27
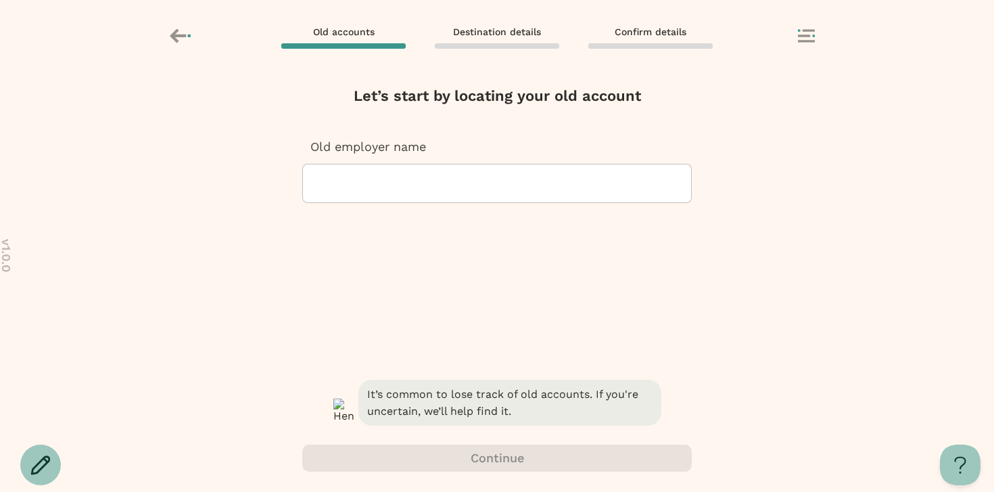
click at [436, 180] on div at bounding box center [497, 183] width 367 height 38
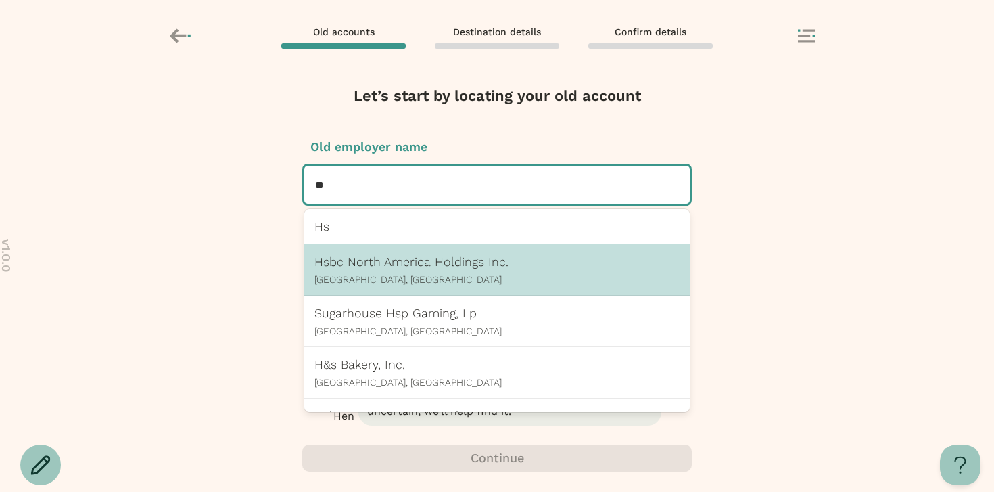
click at [411, 282] on p "Chicago, IL" at bounding box center [497, 279] width 365 height 11
type input "**"
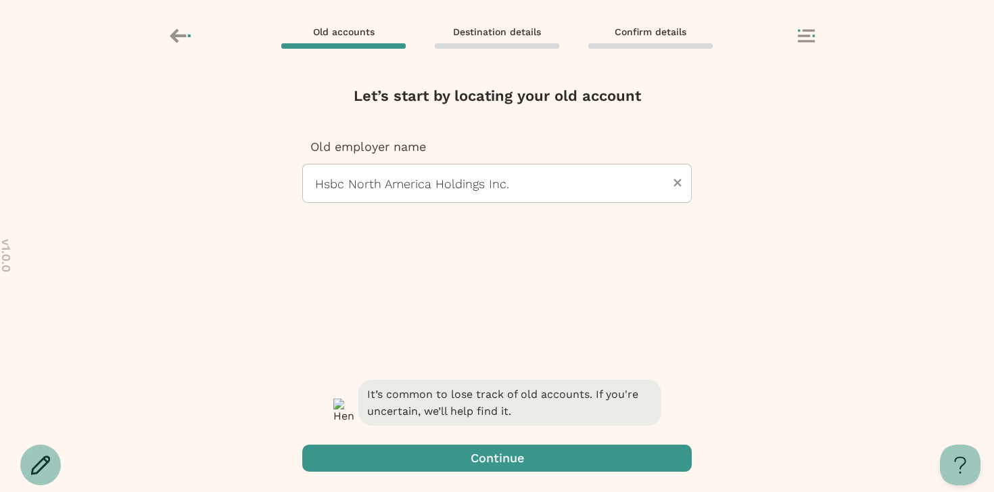
click at [469, 472] on div "It’s common to lose track of old accounts. If you're uncertain, we’ll help find…" at bounding box center [497, 434] width 390 height 115
click at [464, 457] on span "button" at bounding box center [497, 457] width 390 height 27
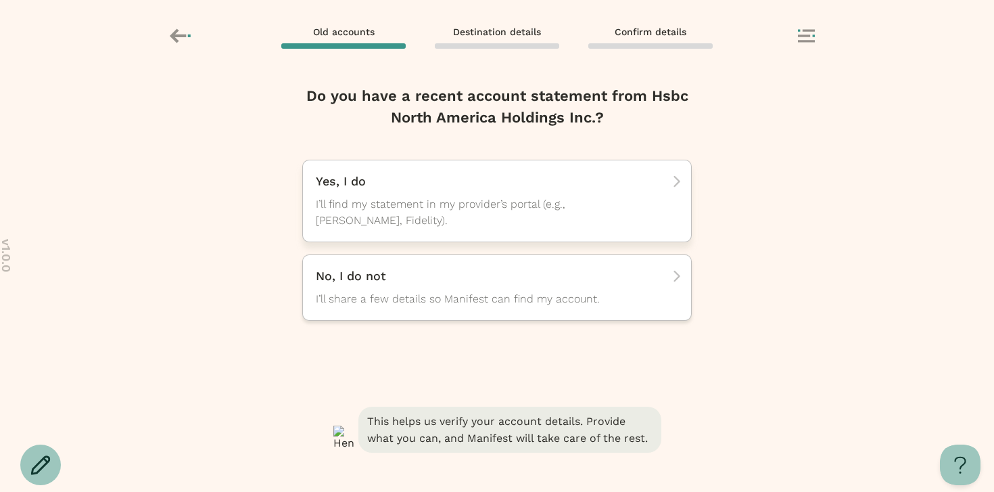
click at [424, 224] on span "I’ll find my statement in my provider’s portal (e.g., TIAA, Fidelity)." at bounding box center [485, 212] width 338 height 32
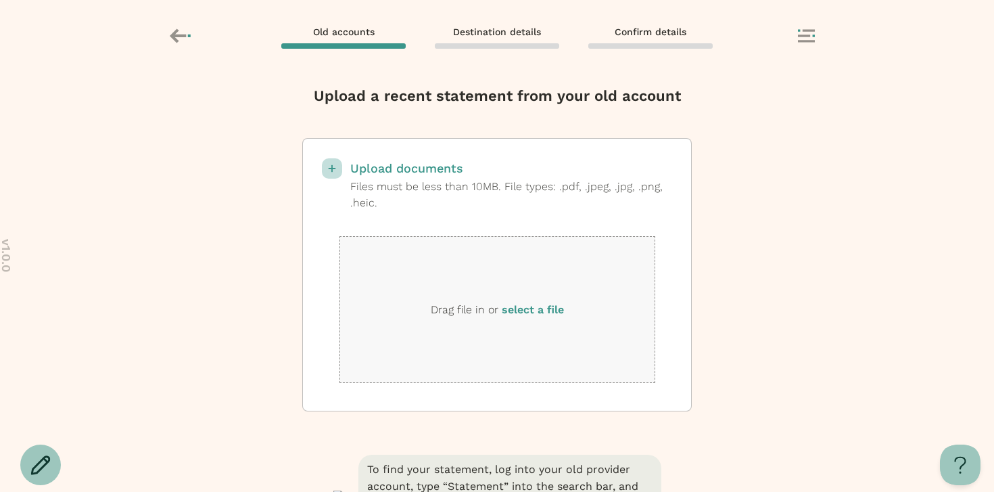
click at [551, 307] on label "select a file" at bounding box center [533, 309] width 62 height 13
click at [0, 0] on input "select a file" at bounding box center [0, 0] width 0 height 0
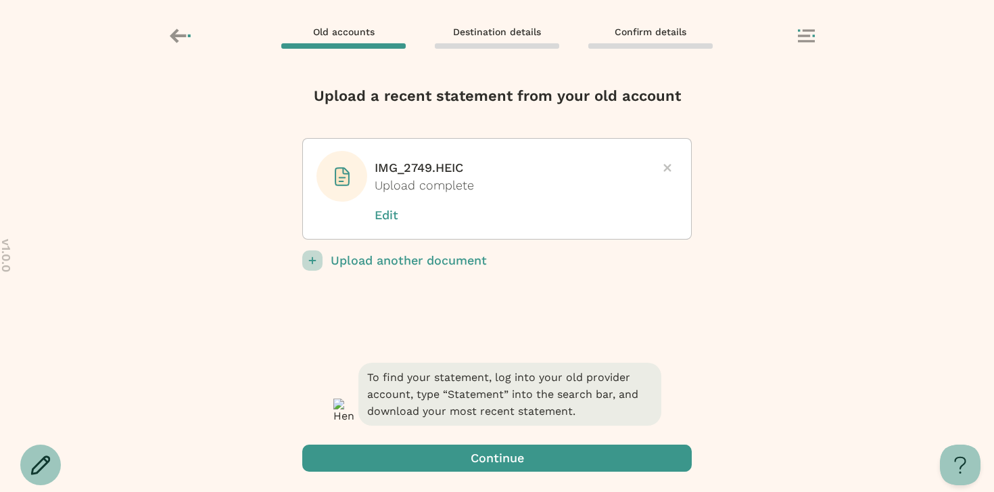
click at [536, 466] on span "button" at bounding box center [497, 457] width 390 height 27
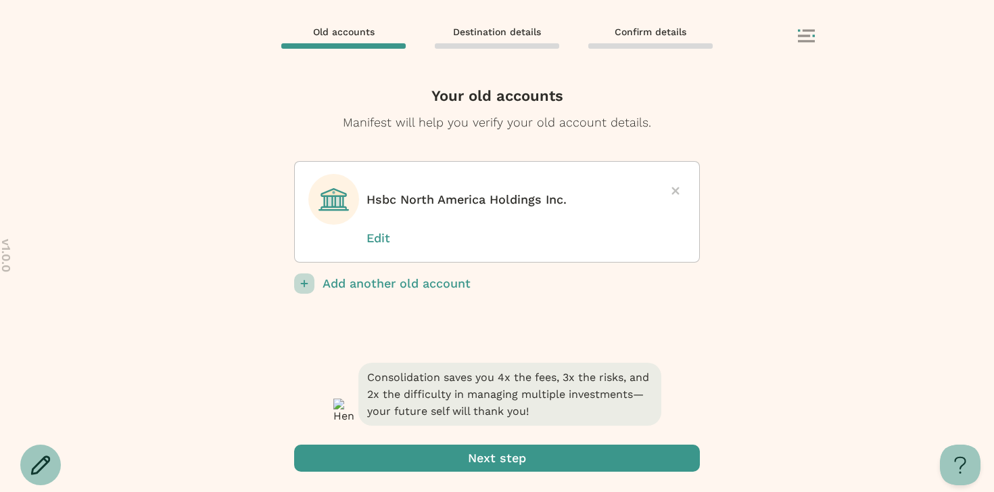
click at [494, 455] on span "submit" at bounding box center [497, 457] width 406 height 27
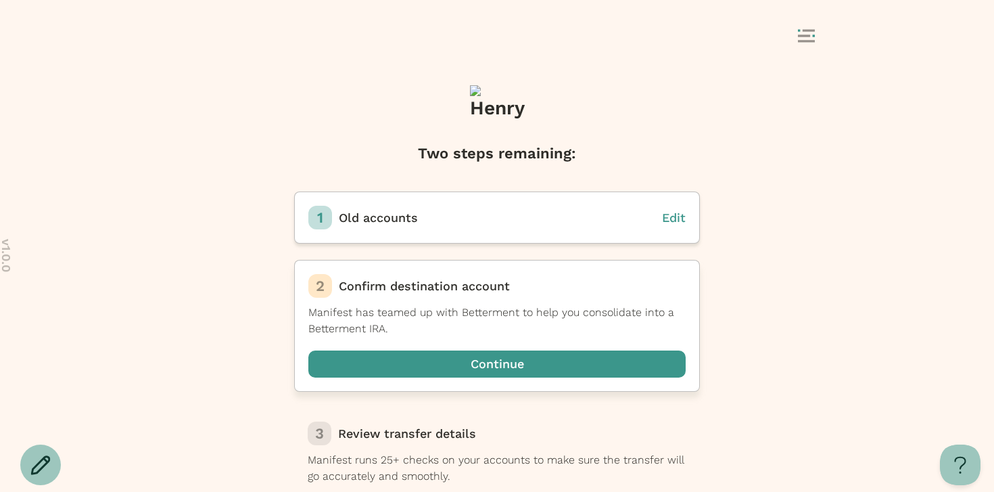
click at [482, 361] on span "button" at bounding box center [496, 363] width 377 height 27
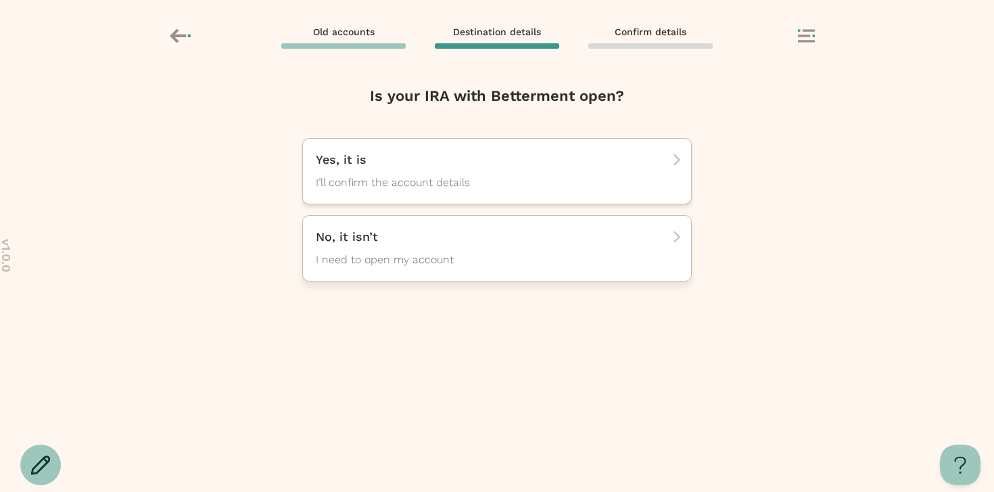
click at [437, 263] on span "I need to open my account" at bounding box center [485, 260] width 338 height 16
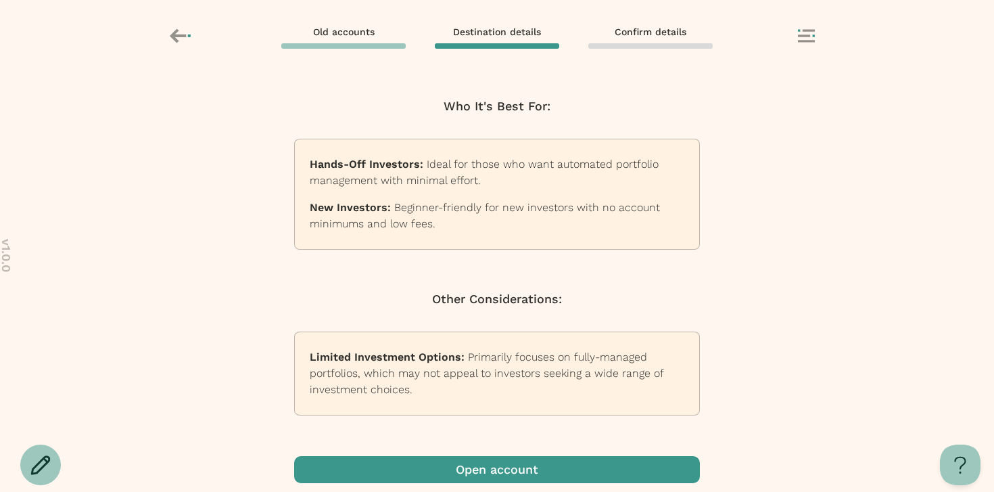
scroll to position [298, 0]
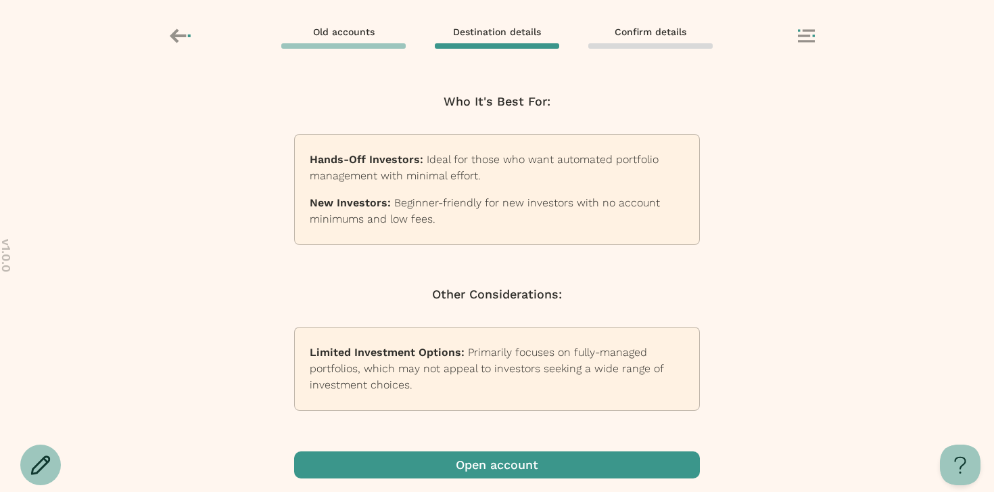
click at [520, 466] on span "button" at bounding box center [497, 464] width 406 height 27
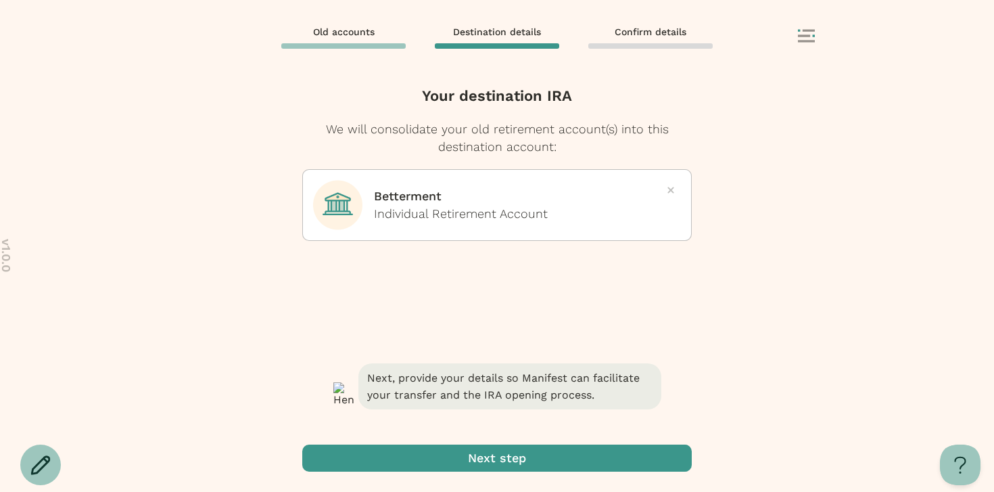
click at [499, 464] on span "button" at bounding box center [497, 457] width 390 height 27
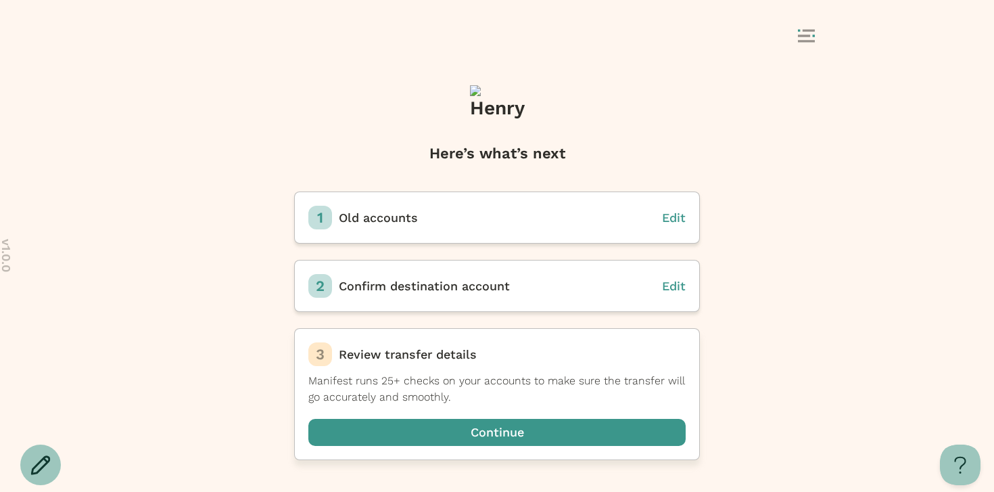
click at [471, 428] on span "button" at bounding box center [496, 432] width 377 height 27
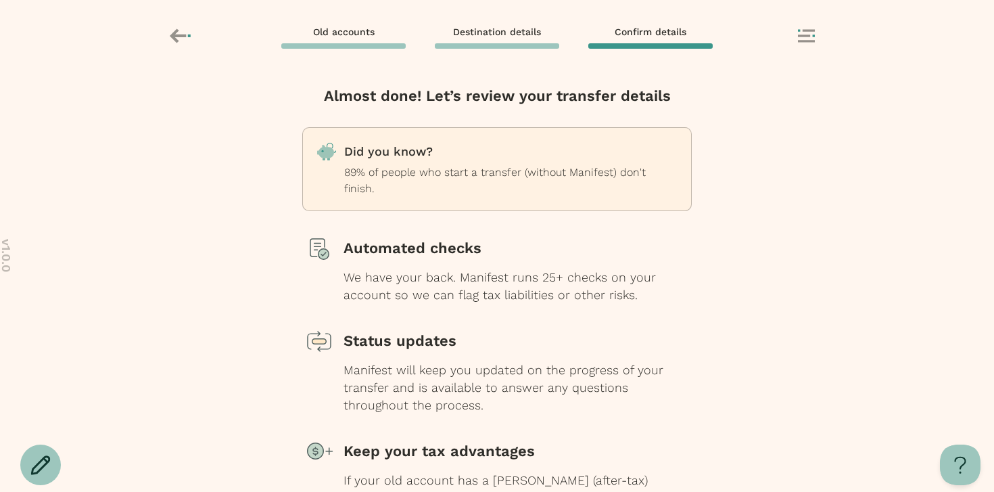
scroll to position [133, 0]
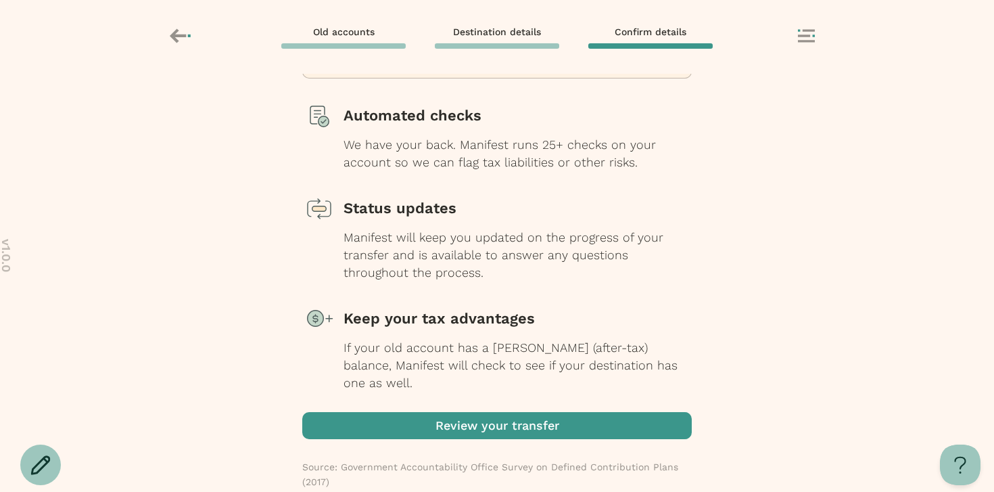
click at [480, 423] on div "Review your transfer Source: Government Accountability Office Survey on Defined…" at bounding box center [497, 460] width 390 height 97
click at [480, 416] on span "button" at bounding box center [497, 425] width 390 height 27
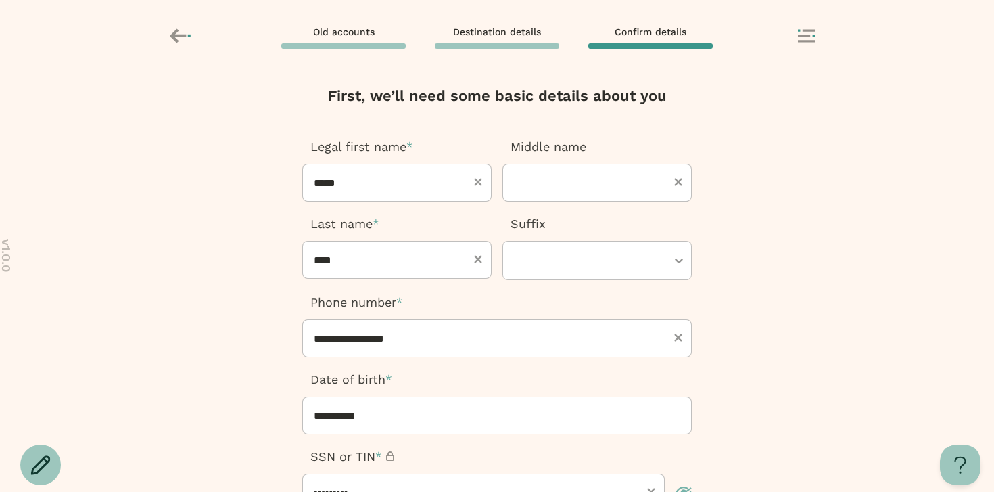
scroll to position [323, 0]
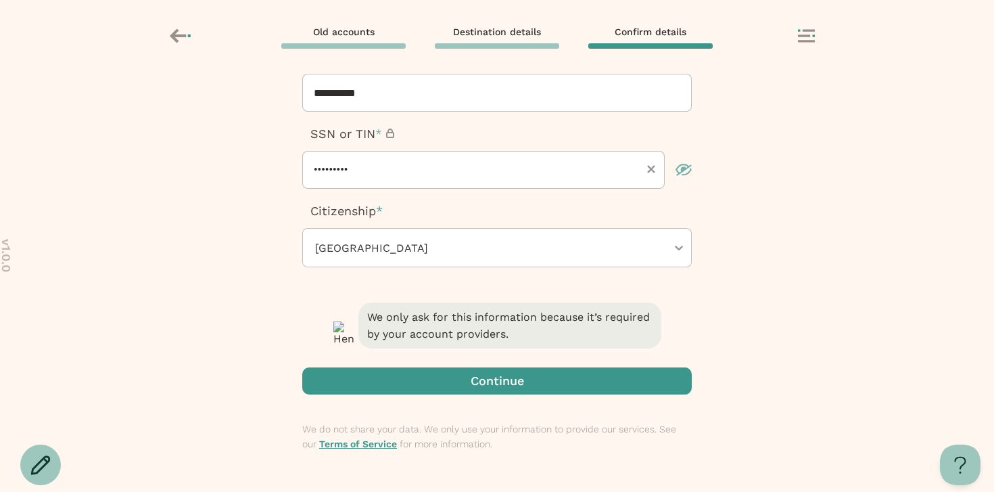
click at [446, 381] on span "button" at bounding box center [497, 380] width 390 height 27
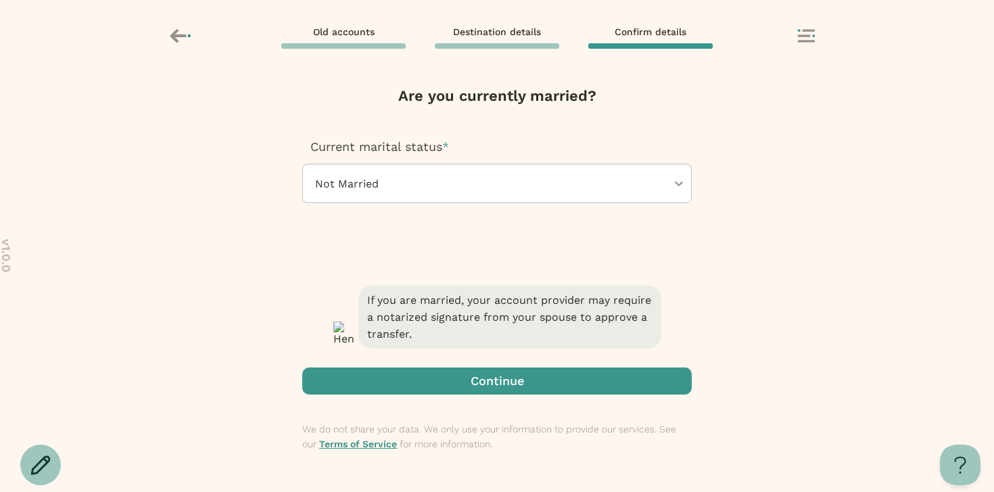
click at [445, 384] on span "button" at bounding box center [497, 380] width 390 height 27
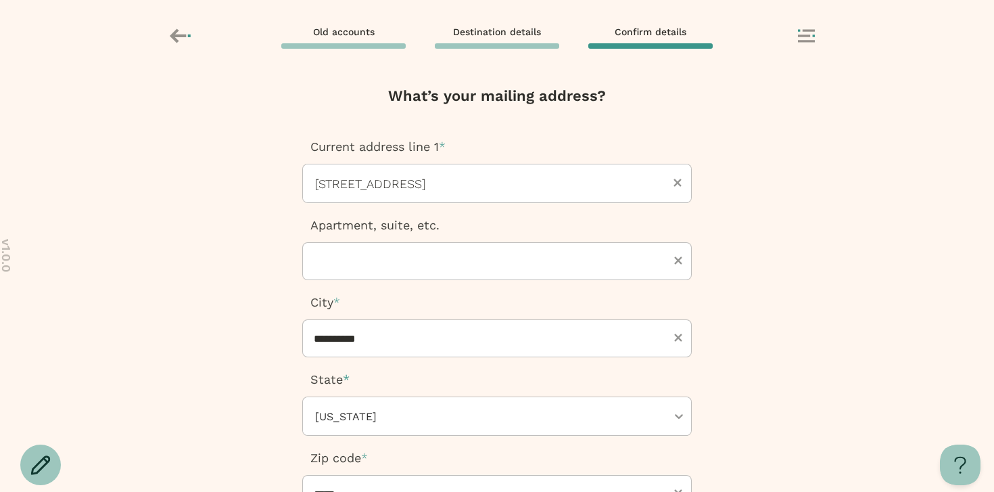
scroll to position [246, 0]
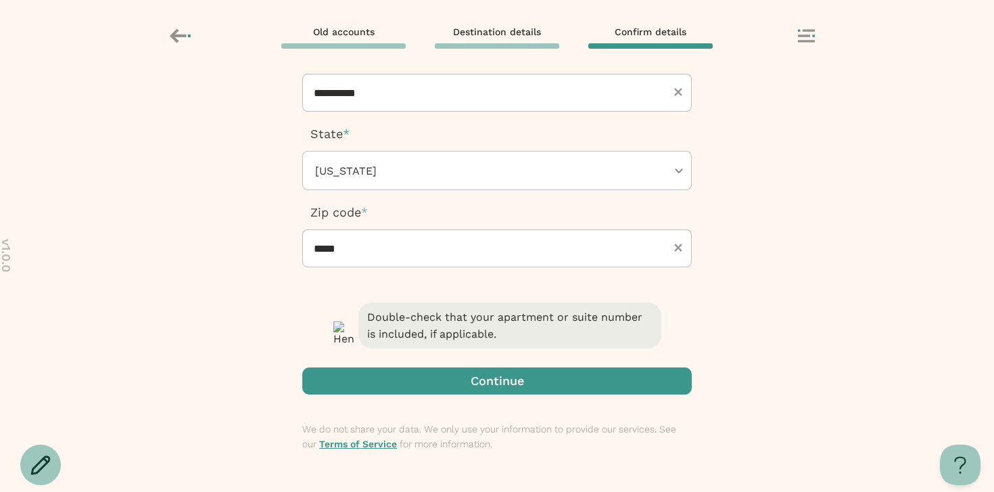
click at [449, 389] on span "button" at bounding box center [497, 380] width 390 height 27
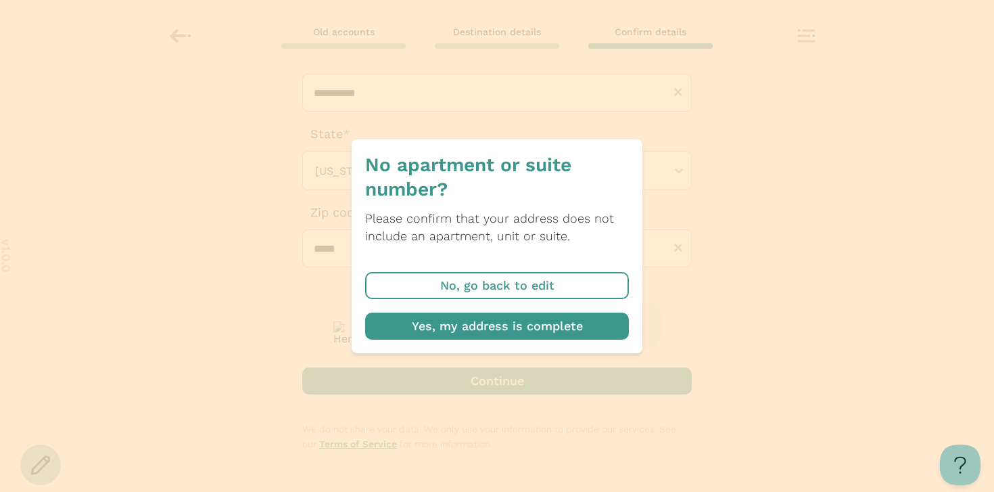
click at [432, 336] on span "button" at bounding box center [497, 326] width 264 height 27
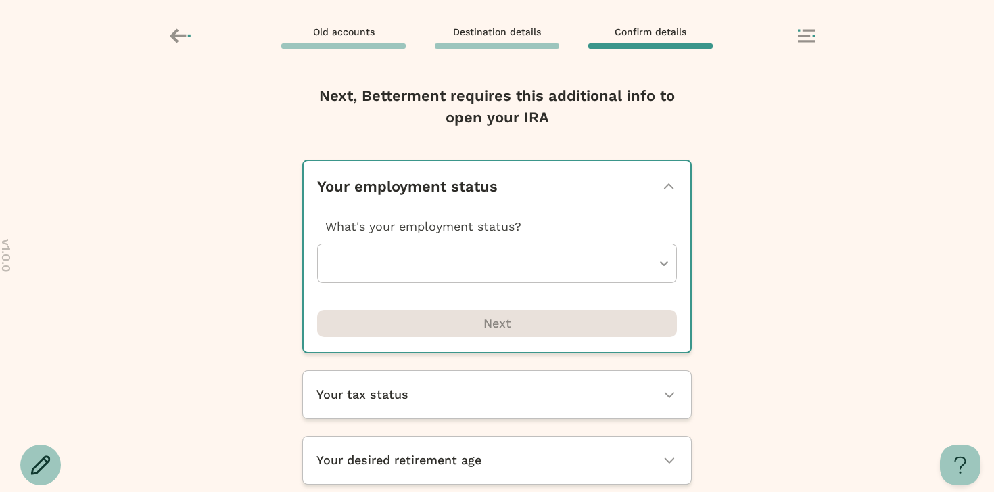
click at [433, 283] on div "What's your employment status? Next" at bounding box center [497, 267] width 360 height 139
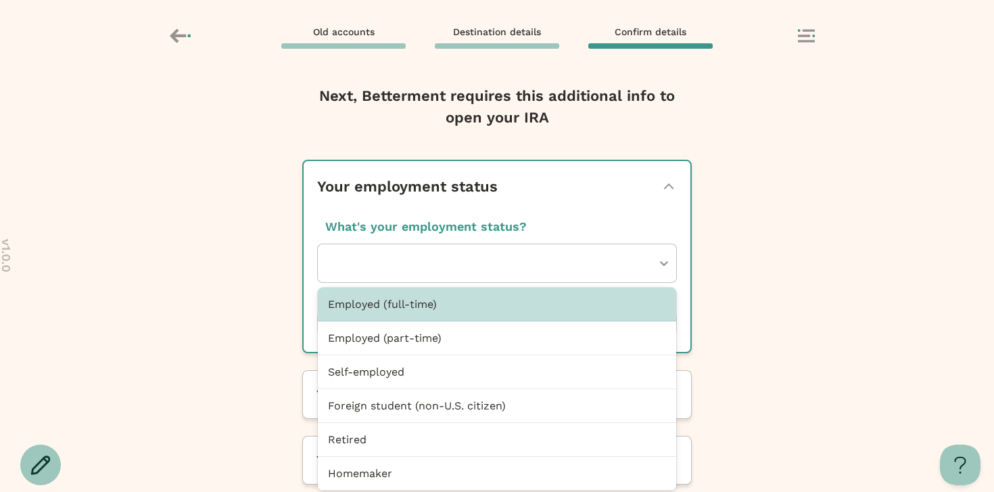
click at [428, 273] on div at bounding box center [490, 263] width 323 height 38
click at [419, 292] on div "Employed (full-time)" at bounding box center [497, 304] width 359 height 34
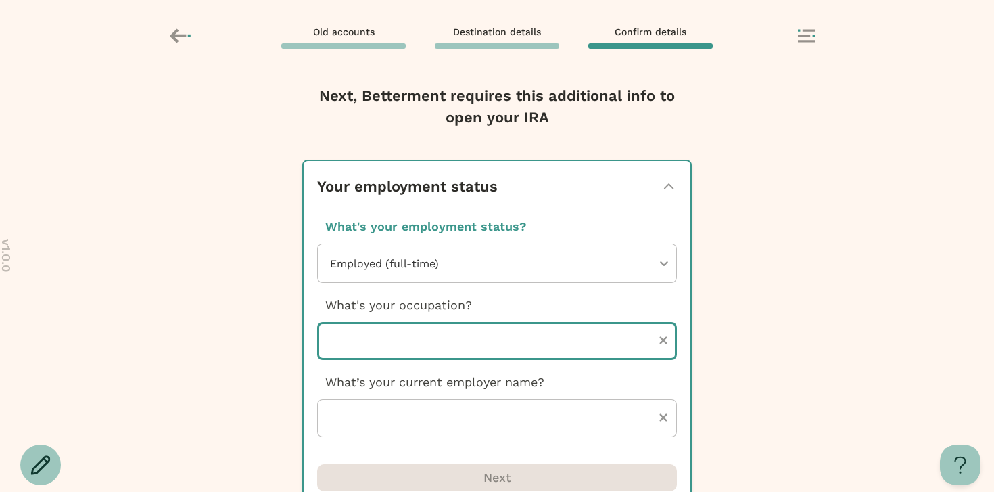
click at [414, 338] on input "text" at bounding box center [497, 341] width 360 height 38
type input "********"
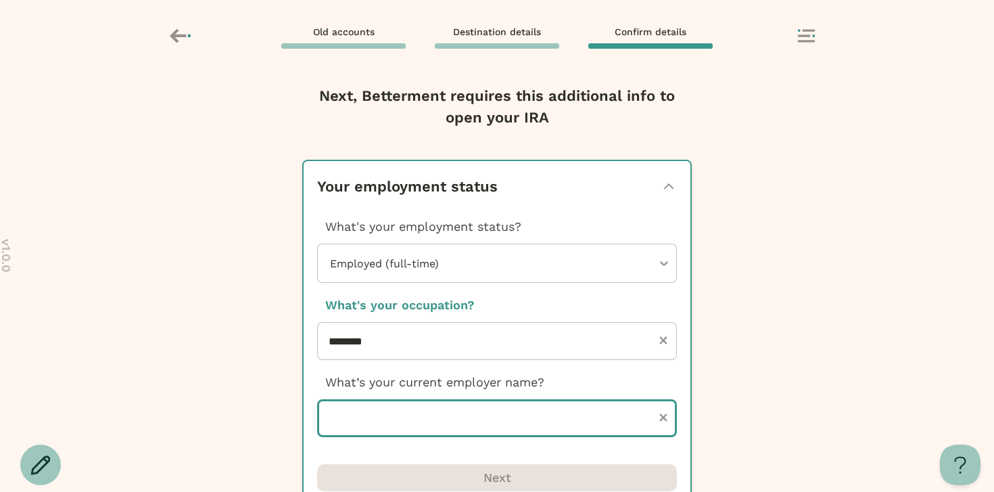
click at [410, 411] on input "text" at bounding box center [497, 418] width 360 height 38
type input "********"
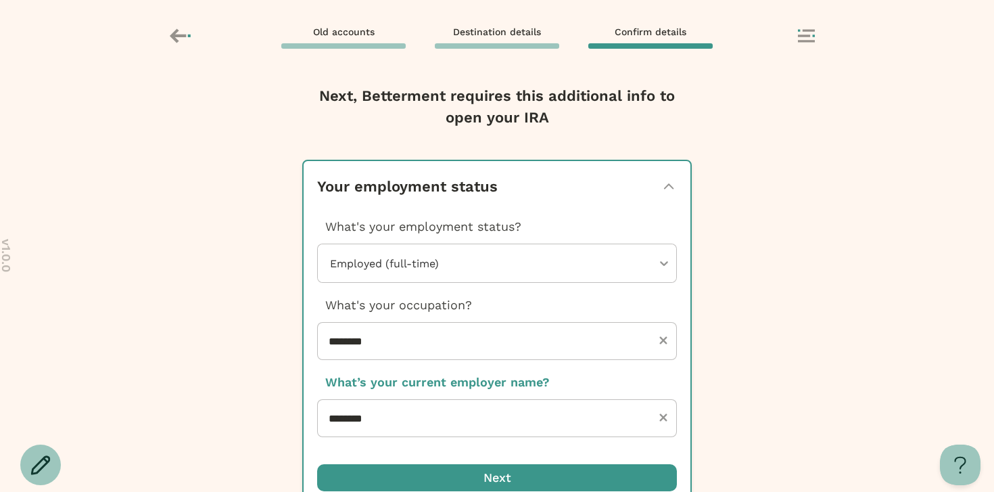
click at [451, 471] on span "button" at bounding box center [497, 477] width 360 height 27
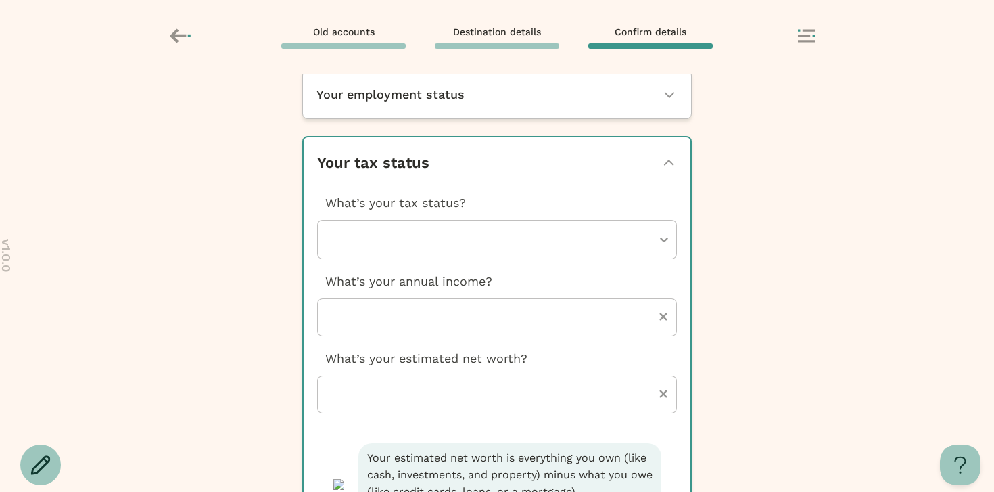
scroll to position [90, 0]
click at [426, 232] on div at bounding box center [490, 239] width 323 height 38
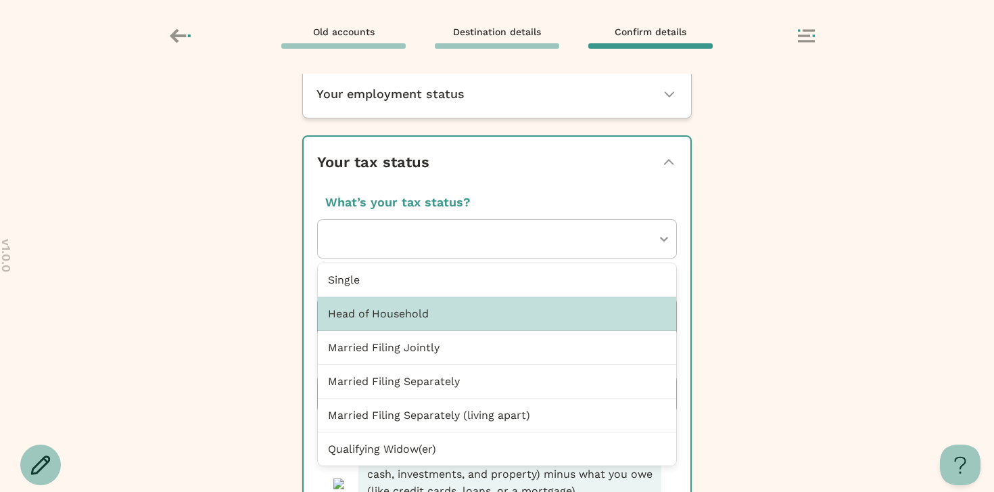
click at [418, 306] on div "Head of Household" at bounding box center [497, 314] width 359 height 34
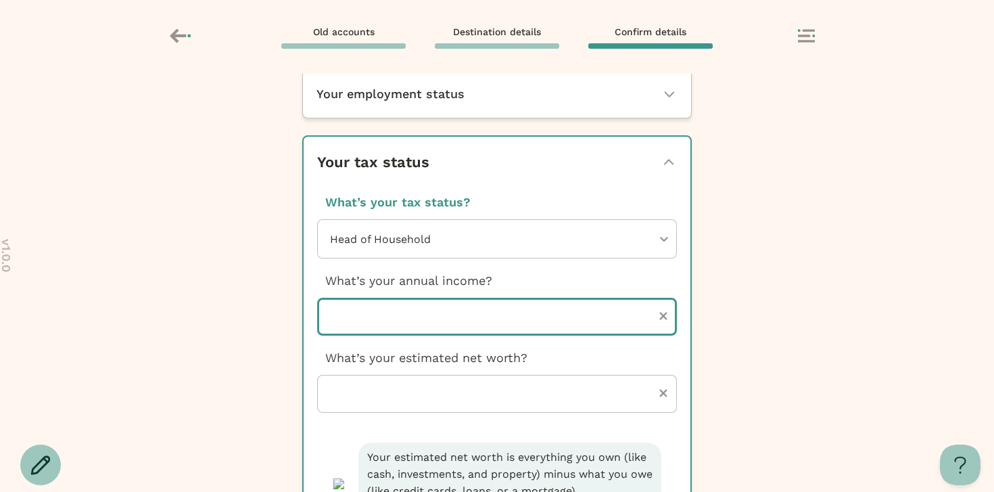
click at [418, 317] on input "number" at bounding box center [497, 317] width 360 height 38
type input "*****"
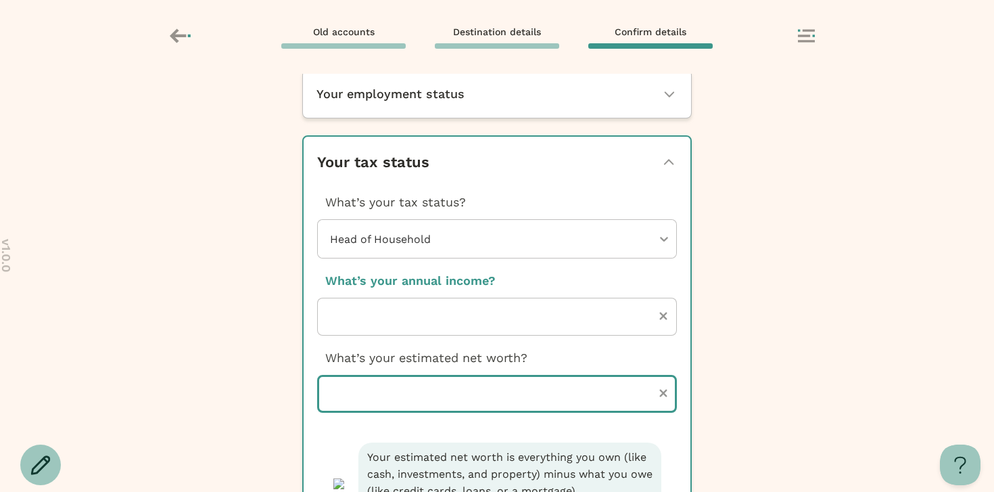
click at [423, 402] on input "number" at bounding box center [497, 394] width 360 height 38
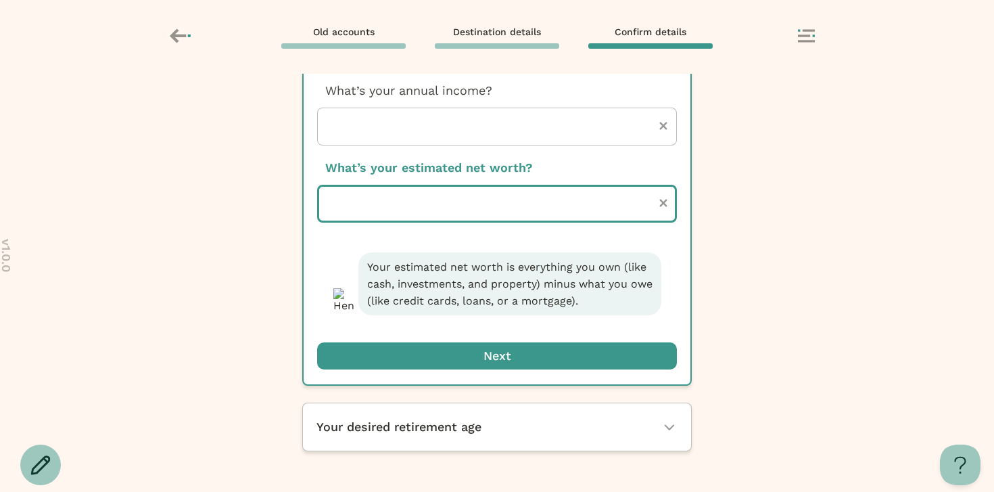
type input "******"
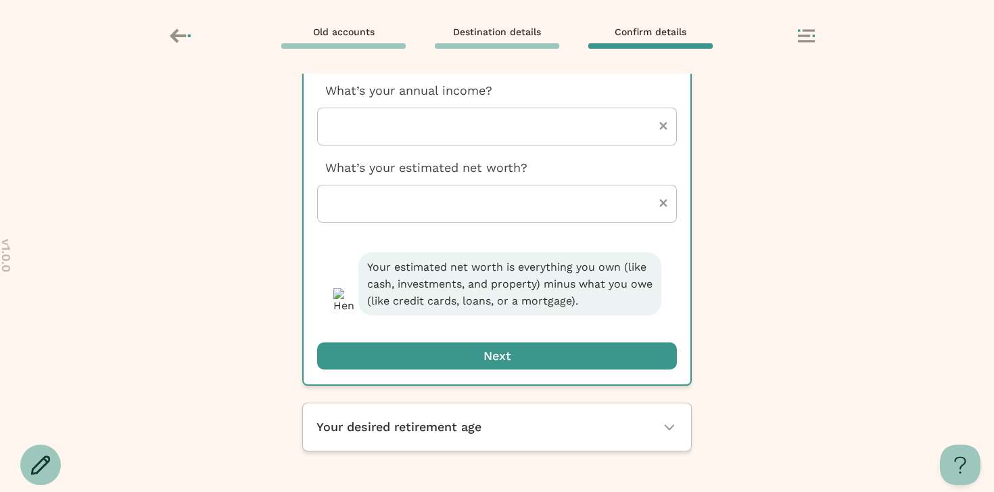
click at [448, 355] on span "button" at bounding box center [497, 355] width 360 height 27
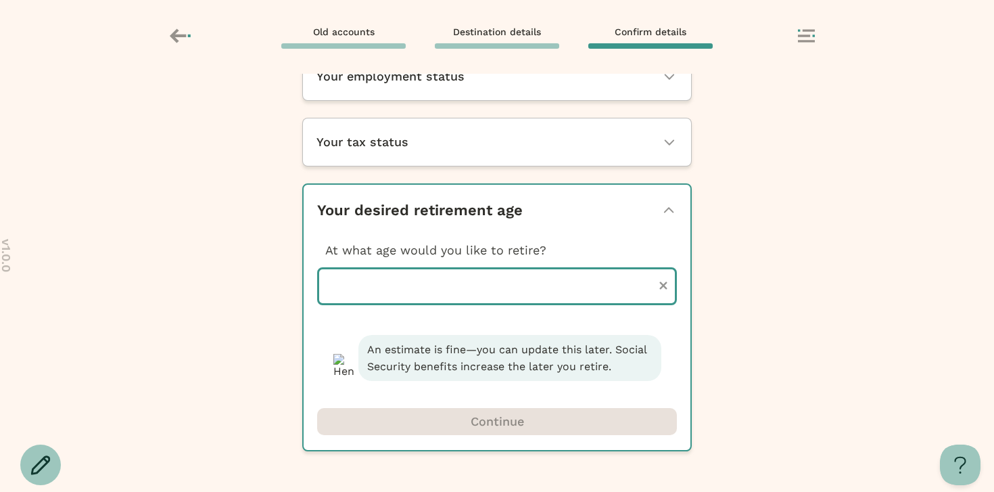
click at [431, 271] on input "number" at bounding box center [497, 286] width 360 height 38
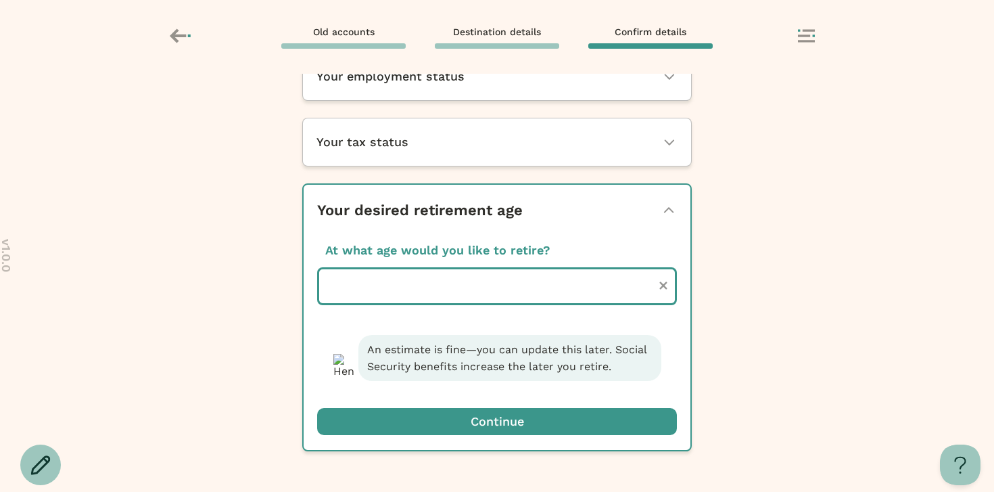
type input "**"
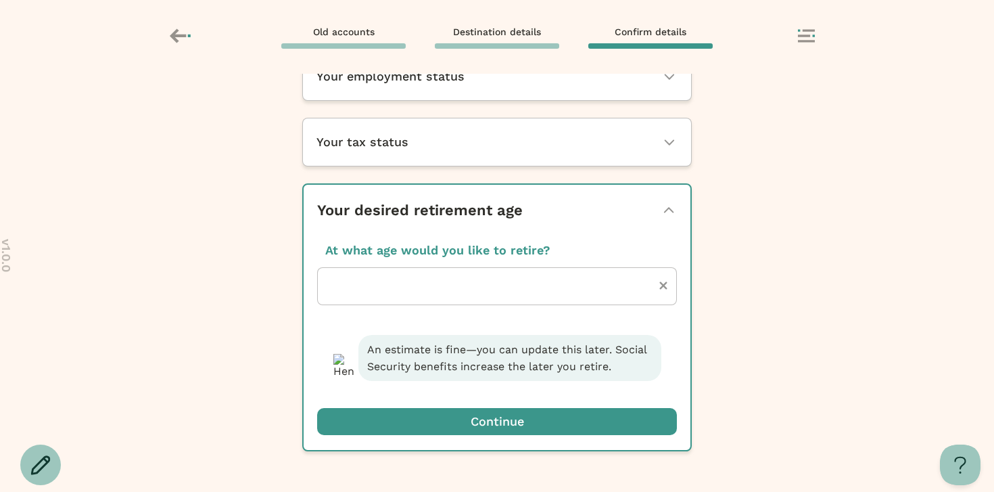
click at [486, 416] on span "button" at bounding box center [497, 421] width 360 height 27
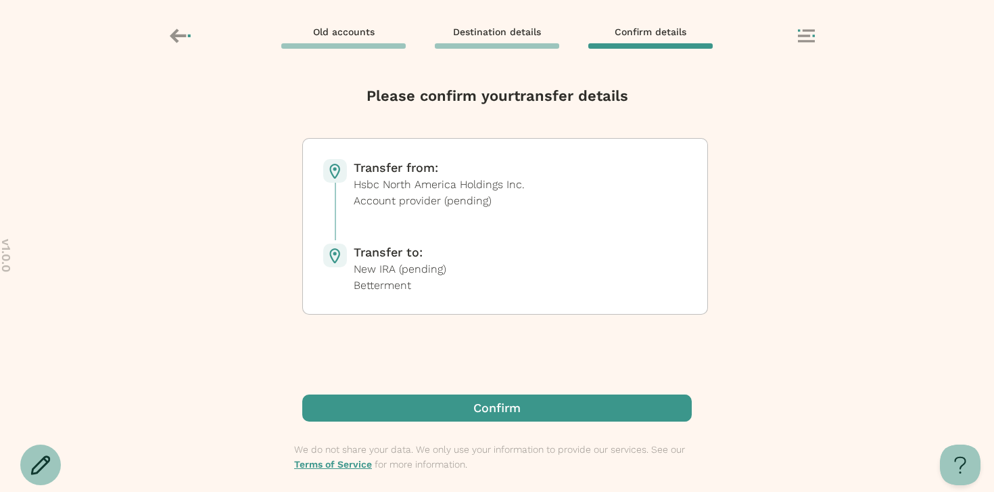
click at [484, 397] on span "button" at bounding box center [497, 407] width 390 height 27
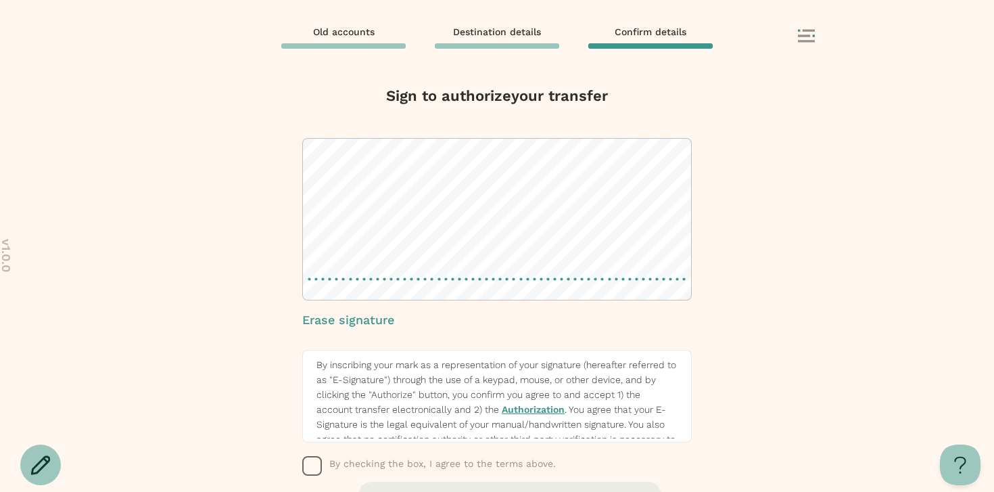
click at [489, 280] on div at bounding box center [497, 219] width 390 height 162
click at [370, 474] on span "By checking the box, I agree to the terms above." at bounding box center [442, 466] width 227 height 20
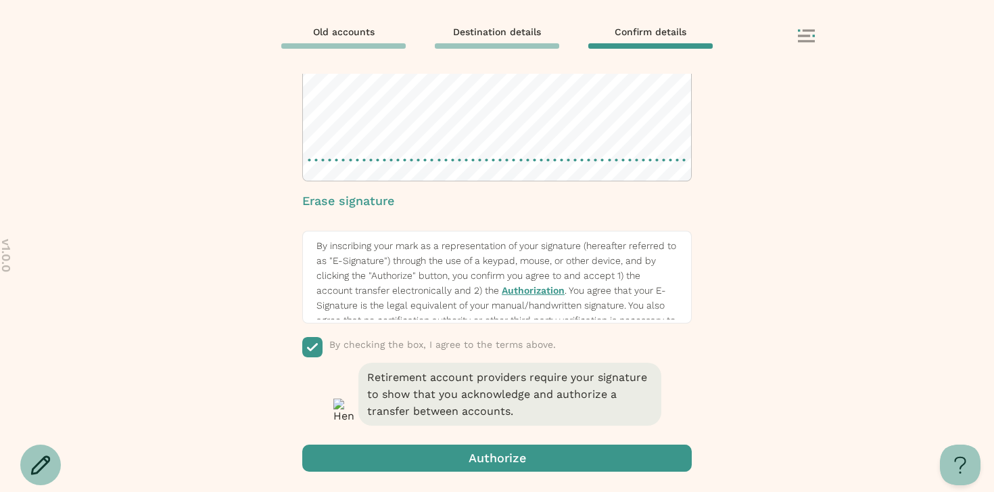
click at [442, 456] on span "button" at bounding box center [497, 457] width 390 height 27
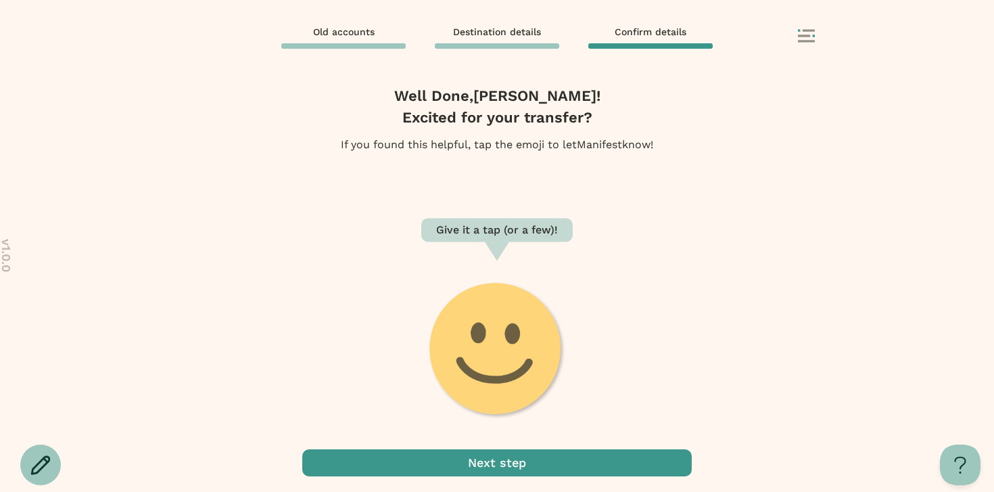
click at [530, 456] on span "button" at bounding box center [497, 462] width 390 height 27
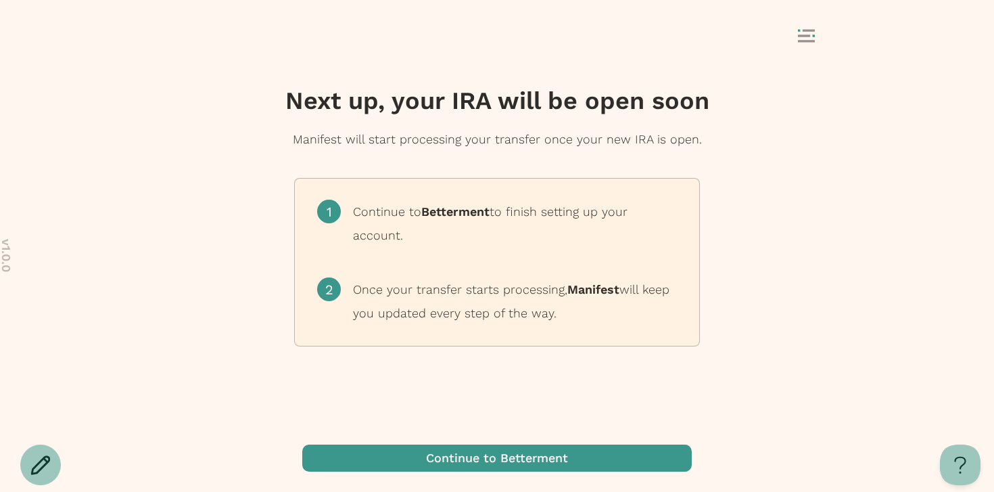
click at [515, 460] on span "button" at bounding box center [497, 457] width 390 height 27
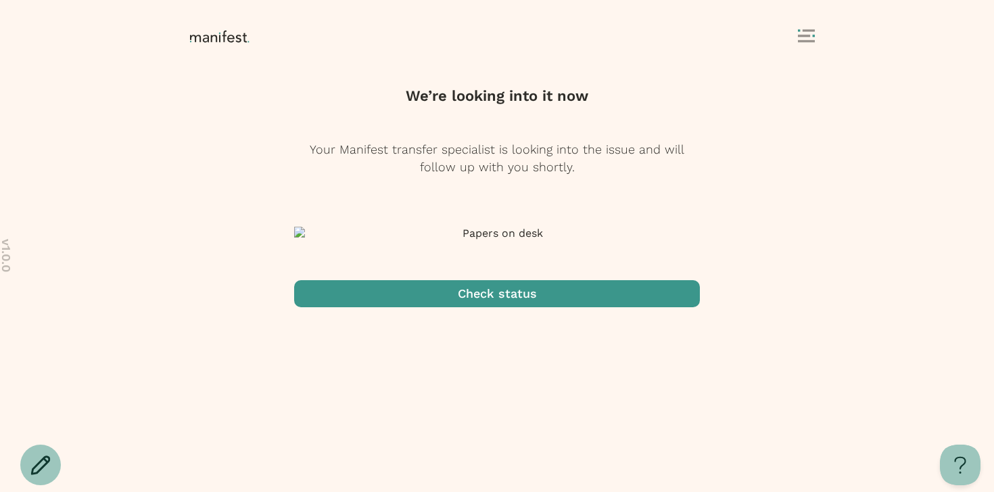
scroll to position [5, 0]
